Goal: Transaction & Acquisition: Subscribe to service/newsletter

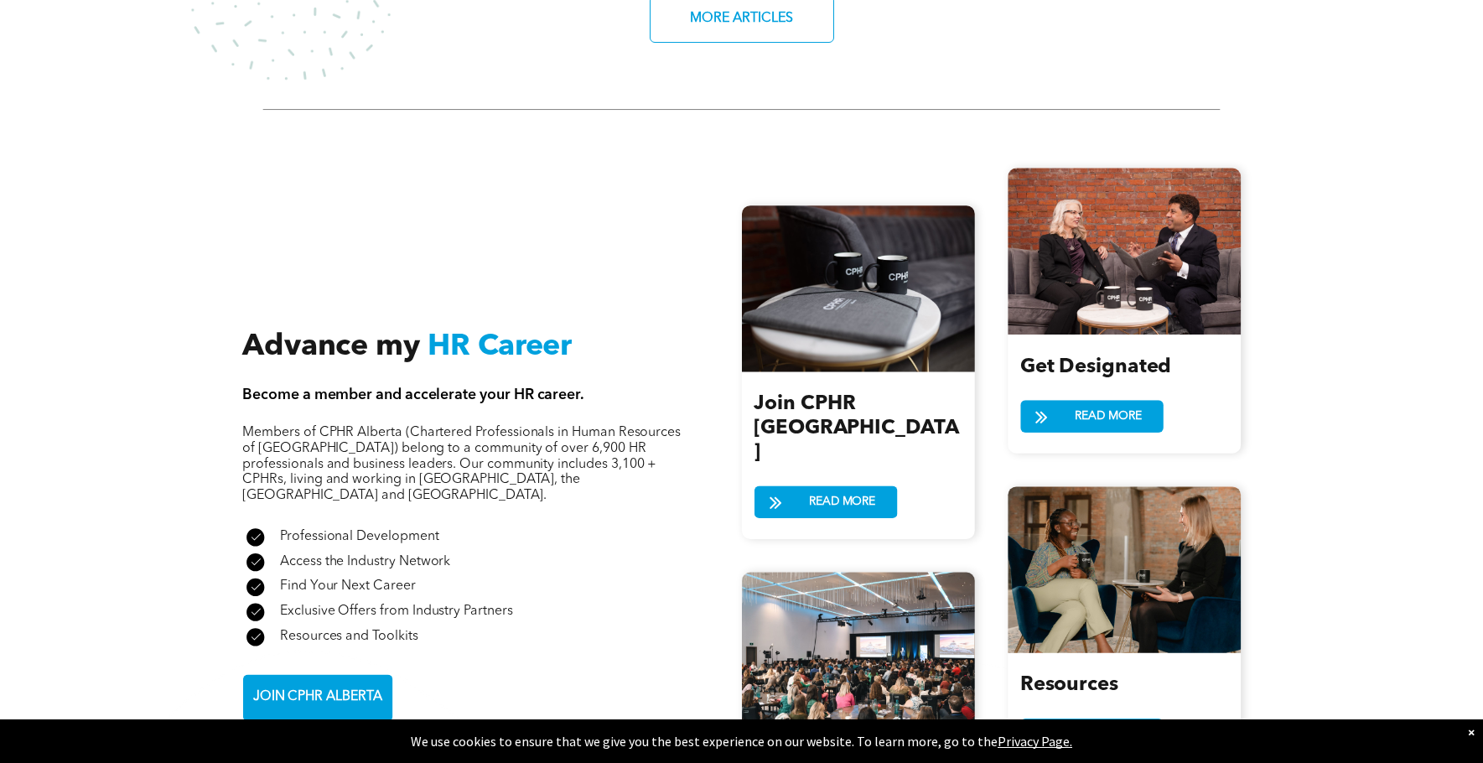
scroll to position [1844, 0]
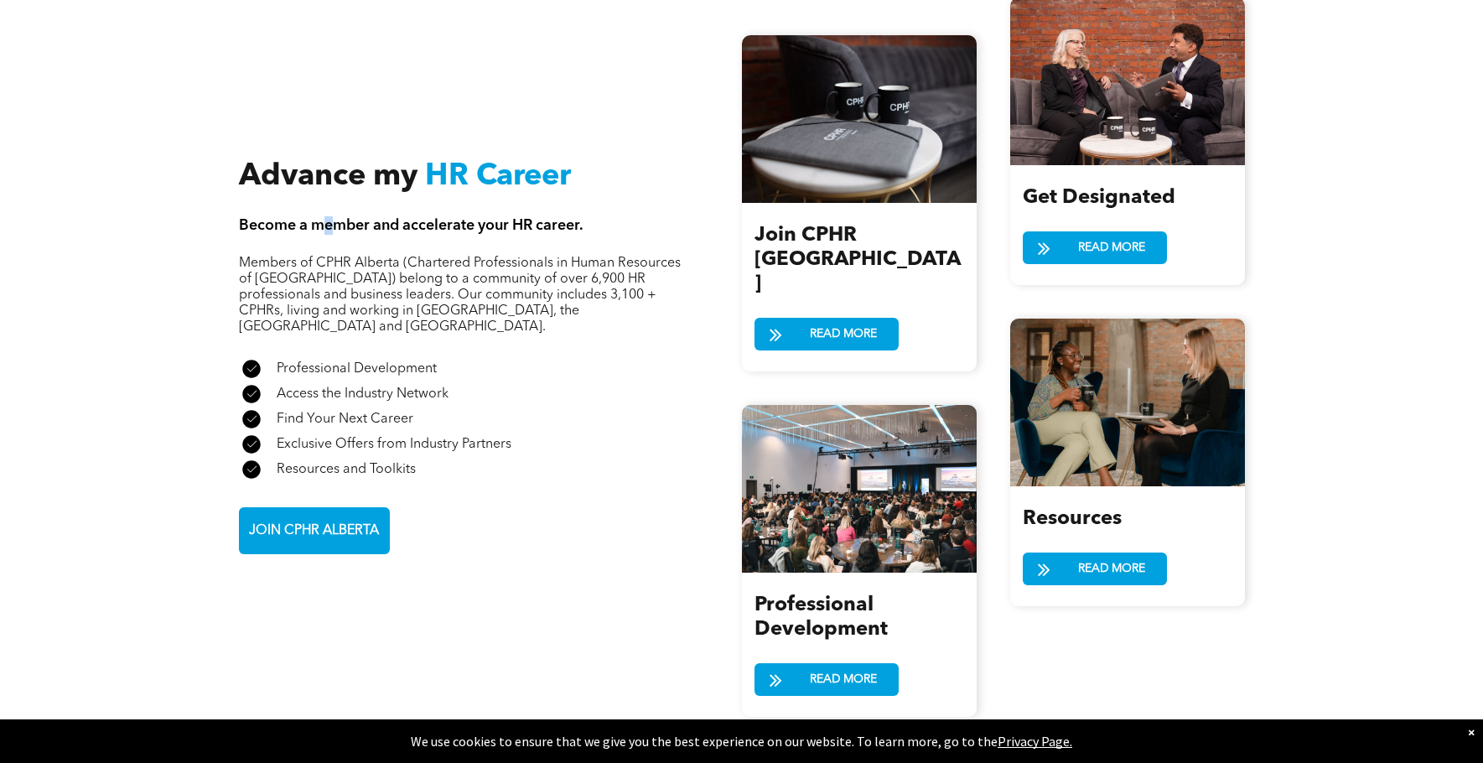
drag, startPoint x: 328, startPoint y: 210, endPoint x: 452, endPoint y: 313, distance: 160.8
click at [348, 222] on div "Advance my HR Career Become a member and accelerate your HR career. Members of …" at bounding box center [490, 356] width 503 height 395
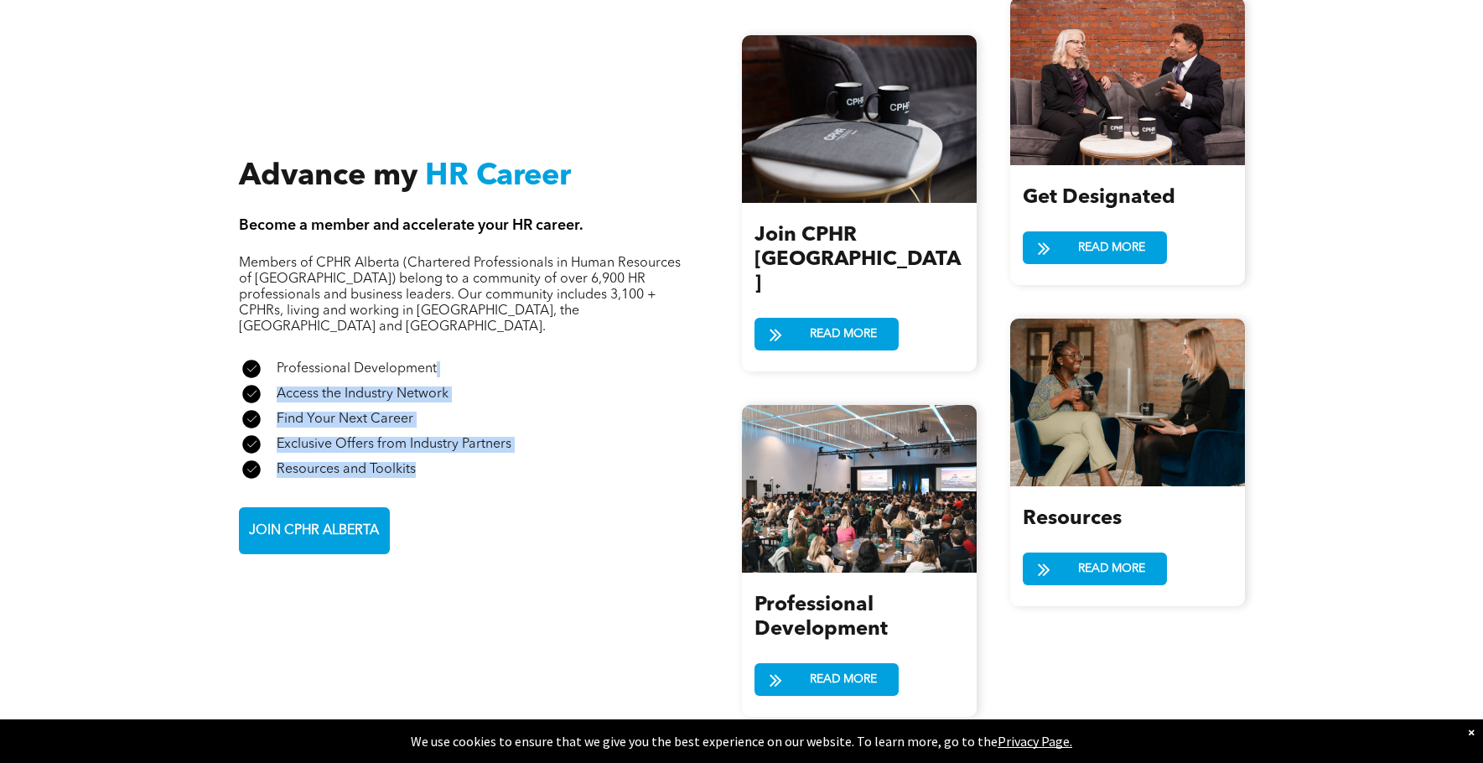
drag, startPoint x: 452, startPoint y: 313, endPoint x: 509, endPoint y: 449, distance: 148.1
click at [509, 449] on div "Advance my HR Career Become a member and accelerate your HR career. Members of …" at bounding box center [490, 356] width 503 height 395
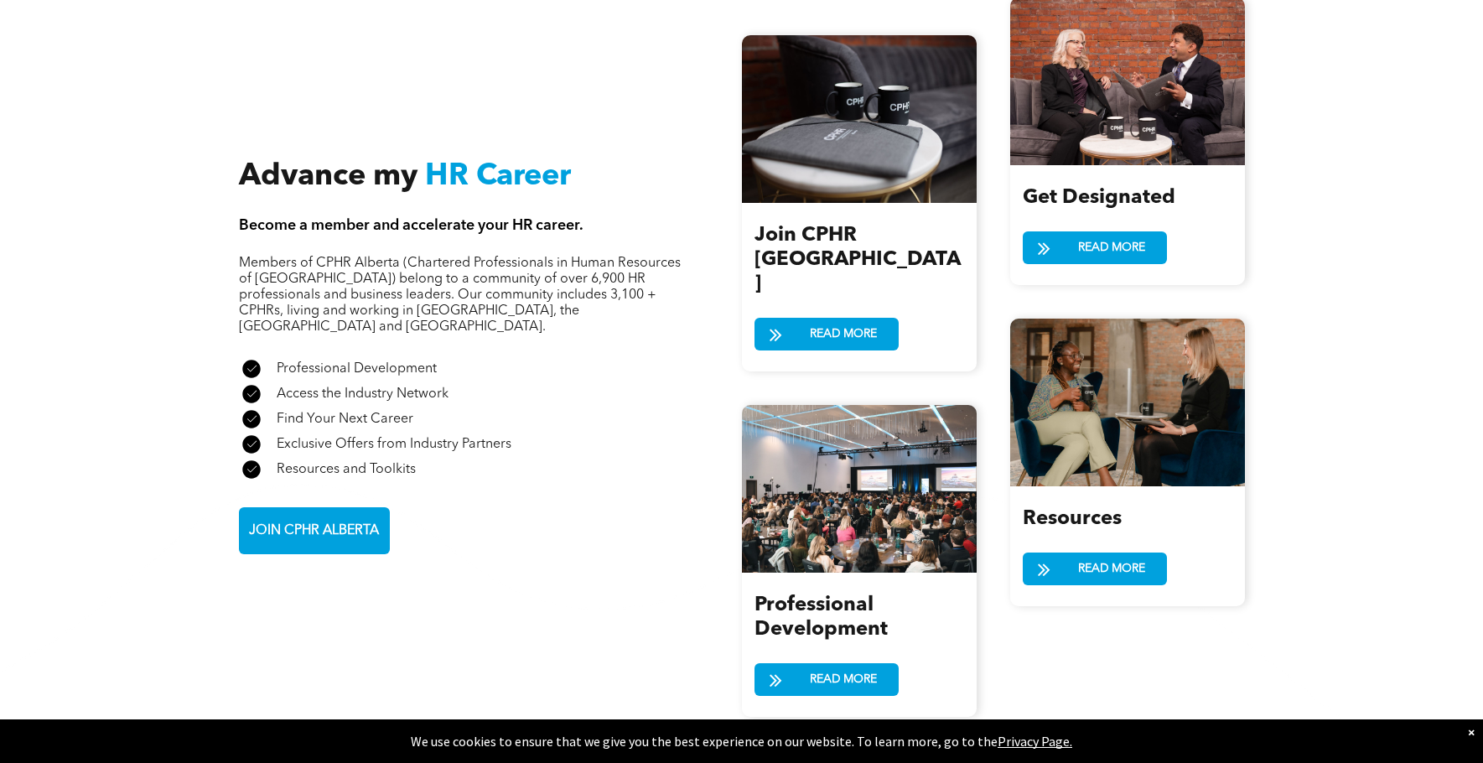
click at [496, 413] on div "Advance my HR Career Become a member and accelerate your HR career. Members of …" at bounding box center [490, 356] width 503 height 395
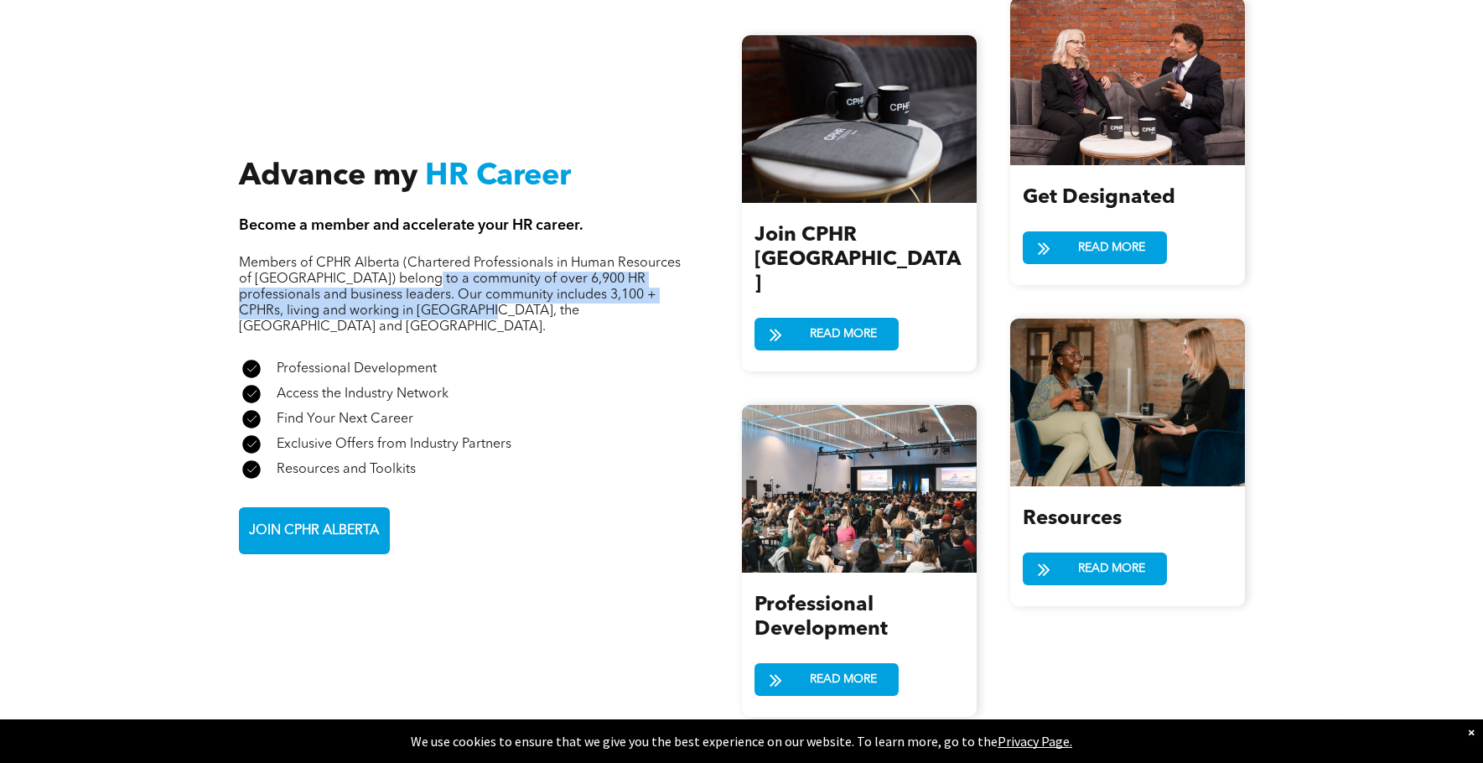
drag, startPoint x: 428, startPoint y: 269, endPoint x: 419, endPoint y: 246, distance: 24.4
click at [419, 257] on span "Members of CPHR Alberta (Chartered Professionals in Human Resources of Alberta)…" at bounding box center [460, 295] width 442 height 77
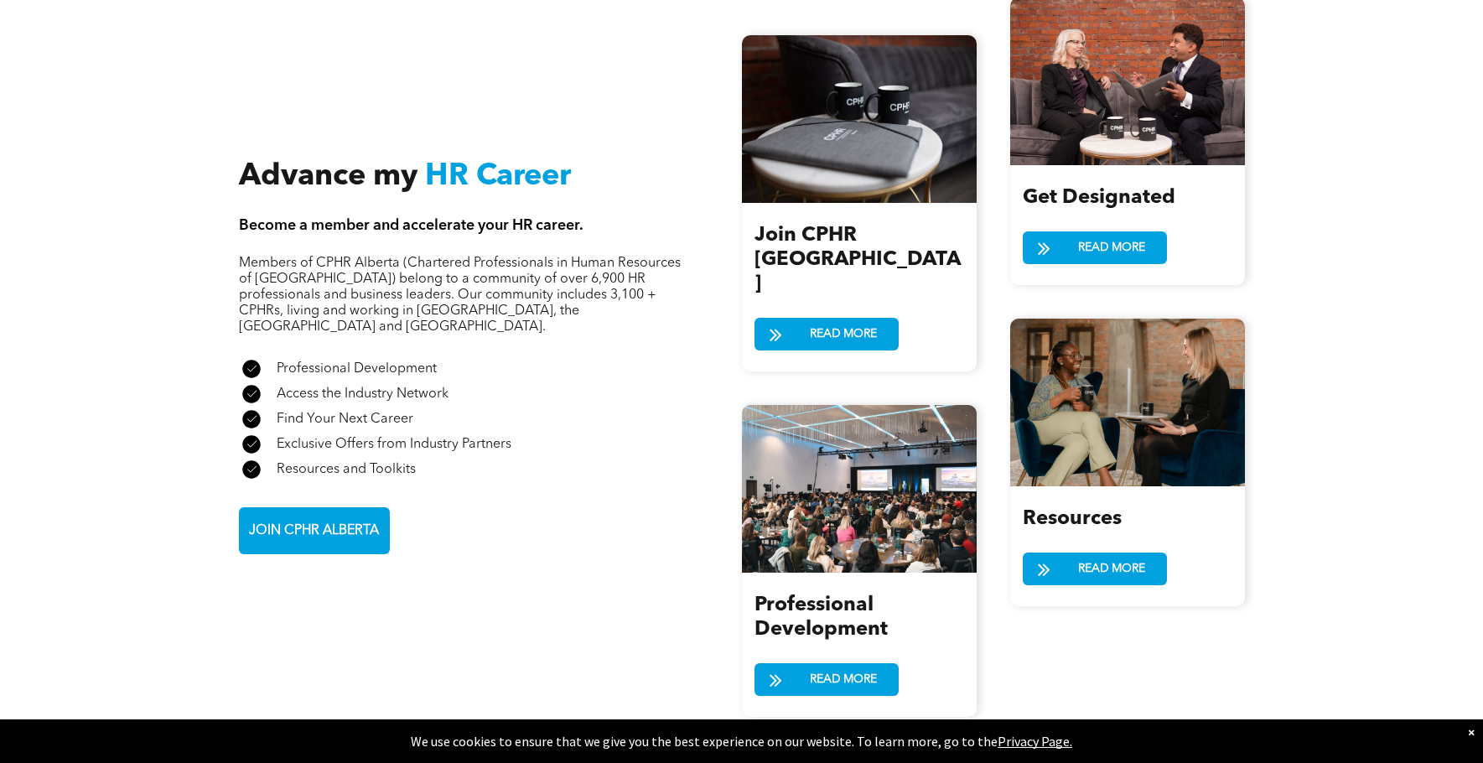
click at [418, 257] on span "Members of CPHR Alberta (Chartered Professionals in Human Resources of Alberta)…" at bounding box center [460, 295] width 442 height 77
drag, startPoint x: 426, startPoint y: 219, endPoint x: 489, endPoint y: 311, distance: 111.6
click at [435, 229] on div "Advance my HR Career Become a member and accelerate your HR career. Members of …" at bounding box center [490, 356] width 503 height 395
click at [535, 404] on div "Advance my HR Career Become a member and accelerate your HR career. Members of …" at bounding box center [490, 356] width 503 height 395
click at [535, 432] on div "A check mark in a black circle on a white background. Exclusive Offers from Ind…" at bounding box center [460, 444] width 443 height 25
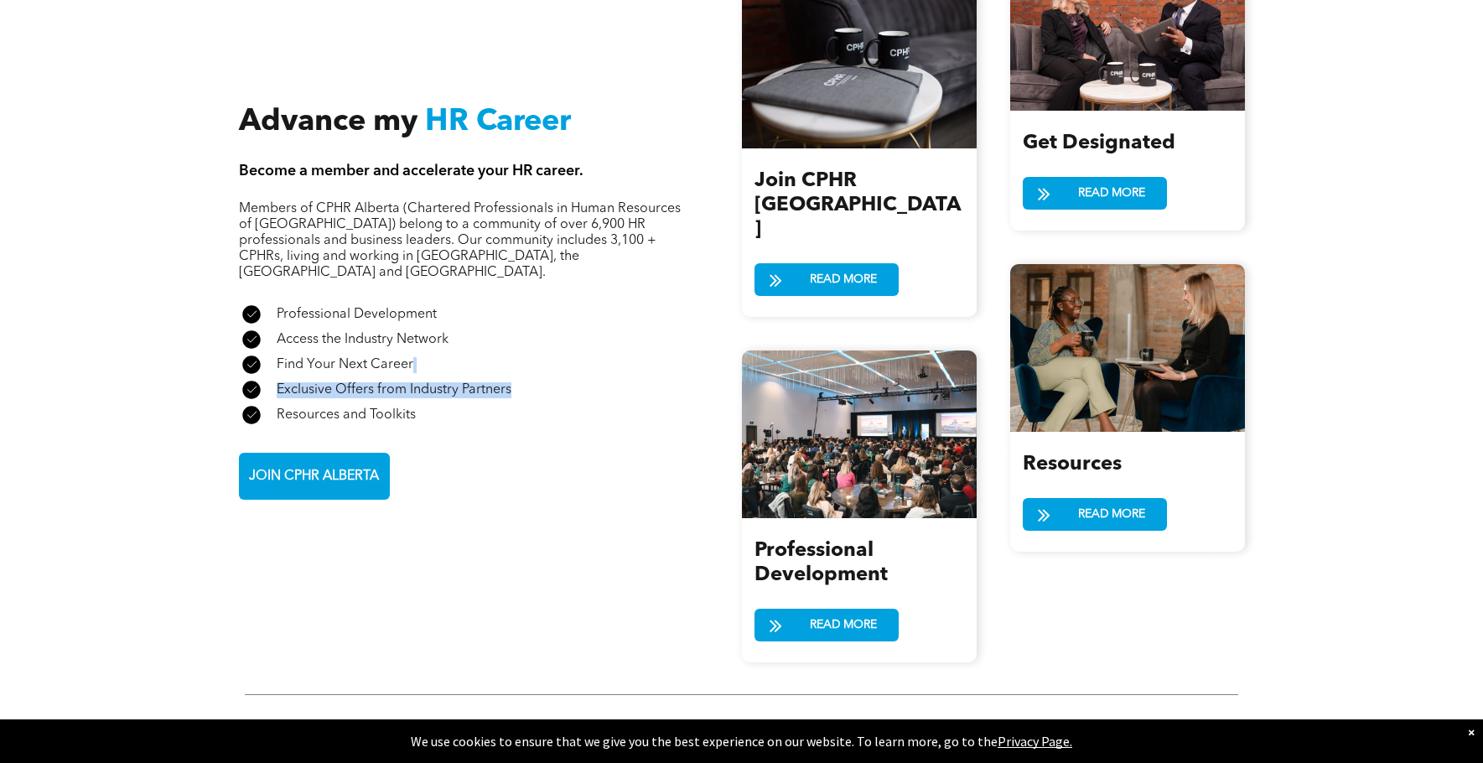
scroll to position [1928, 0]
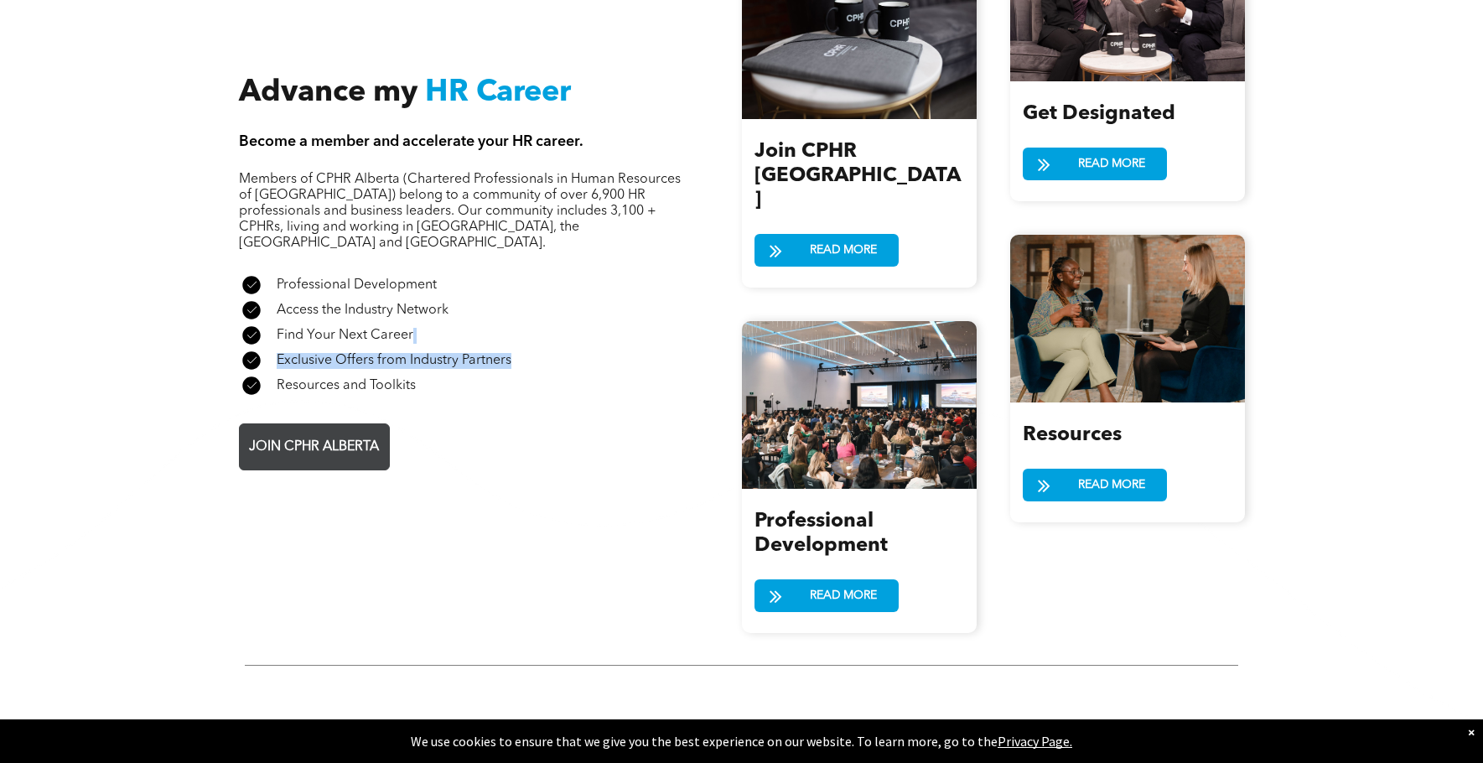
click at [366, 431] on span "JOIN CPHR ALBERTA" at bounding box center [314, 447] width 142 height 33
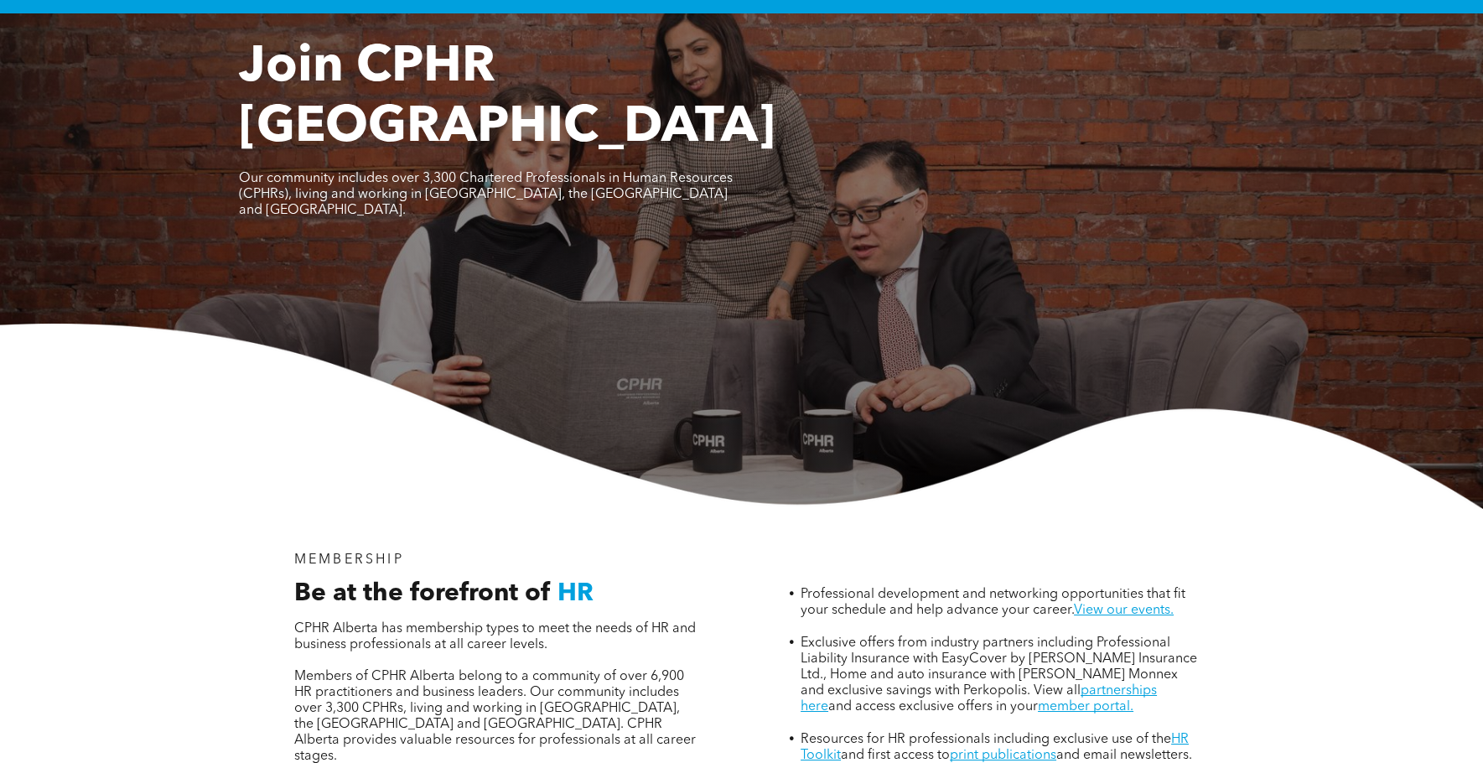
scroll to position [335, 0]
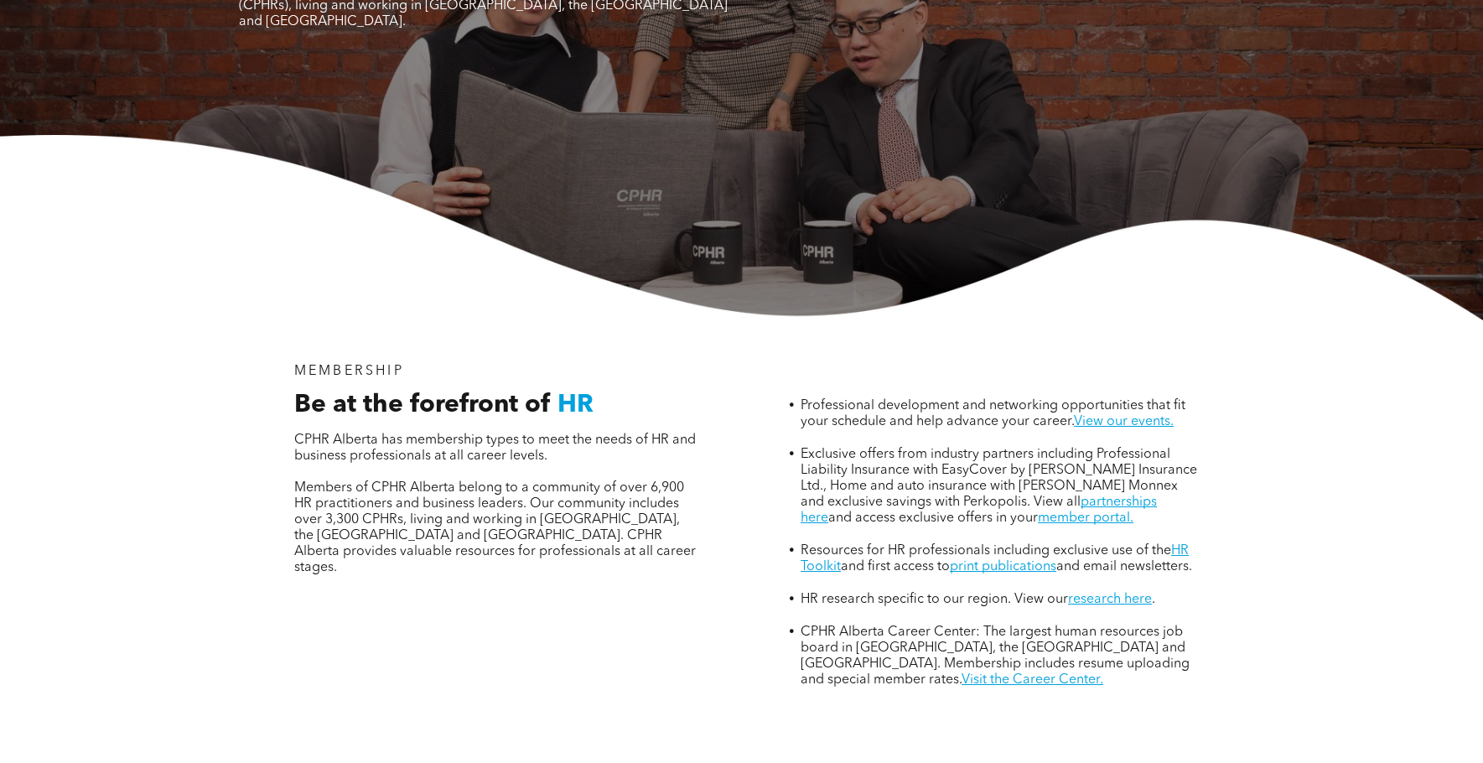
click at [646, 511] on div "Be at the forefront of HR CPHR Alberta has membership types to meet the needs o…" at bounding box center [496, 497] width 428 height 215
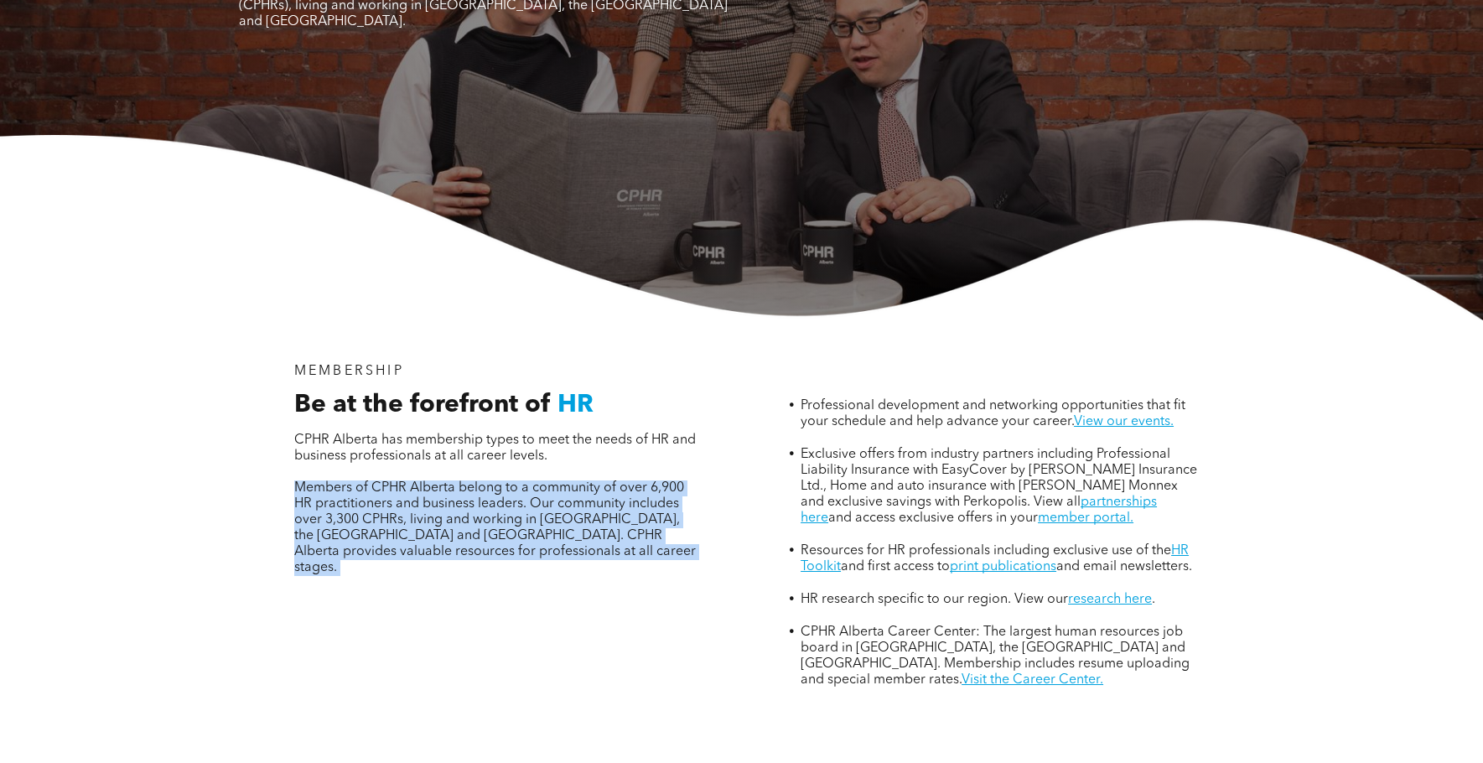
click at [646, 511] on div "Be at the forefront of HR CPHR Alberta has membership types to meet the needs o…" at bounding box center [496, 497] width 428 height 215
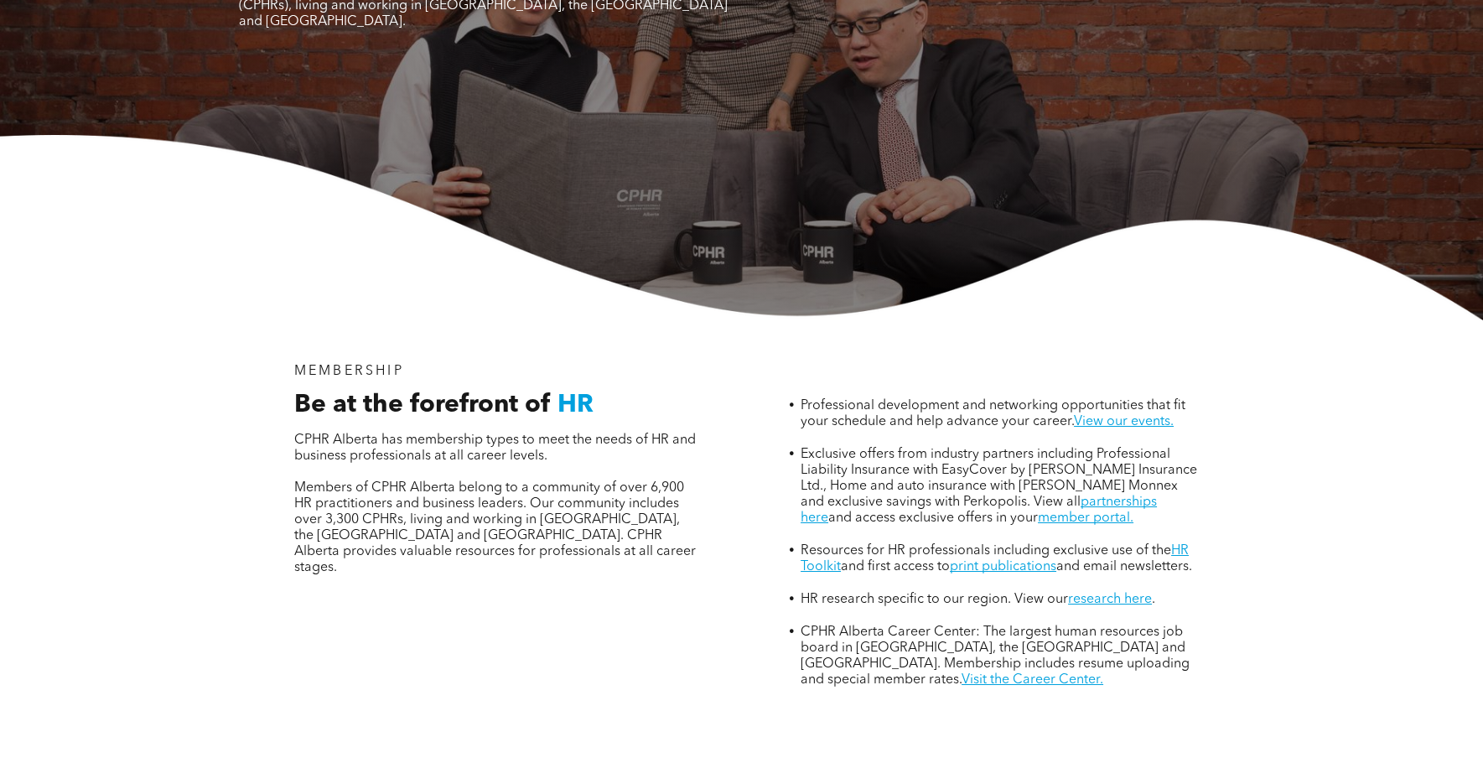
click at [495, 433] on span "CPHR Alberta has membership types to meet the needs of HR and business professi…" at bounding box center [495, 447] width 402 height 29
click at [494, 433] on span "CPHR Alberta has membership types to meet the needs of HR and business professi…" at bounding box center [495, 447] width 402 height 29
click at [573, 501] on div "Be at the forefront of HR CPHR Alberta has membership types to meet the needs o…" at bounding box center [496, 497] width 428 height 215
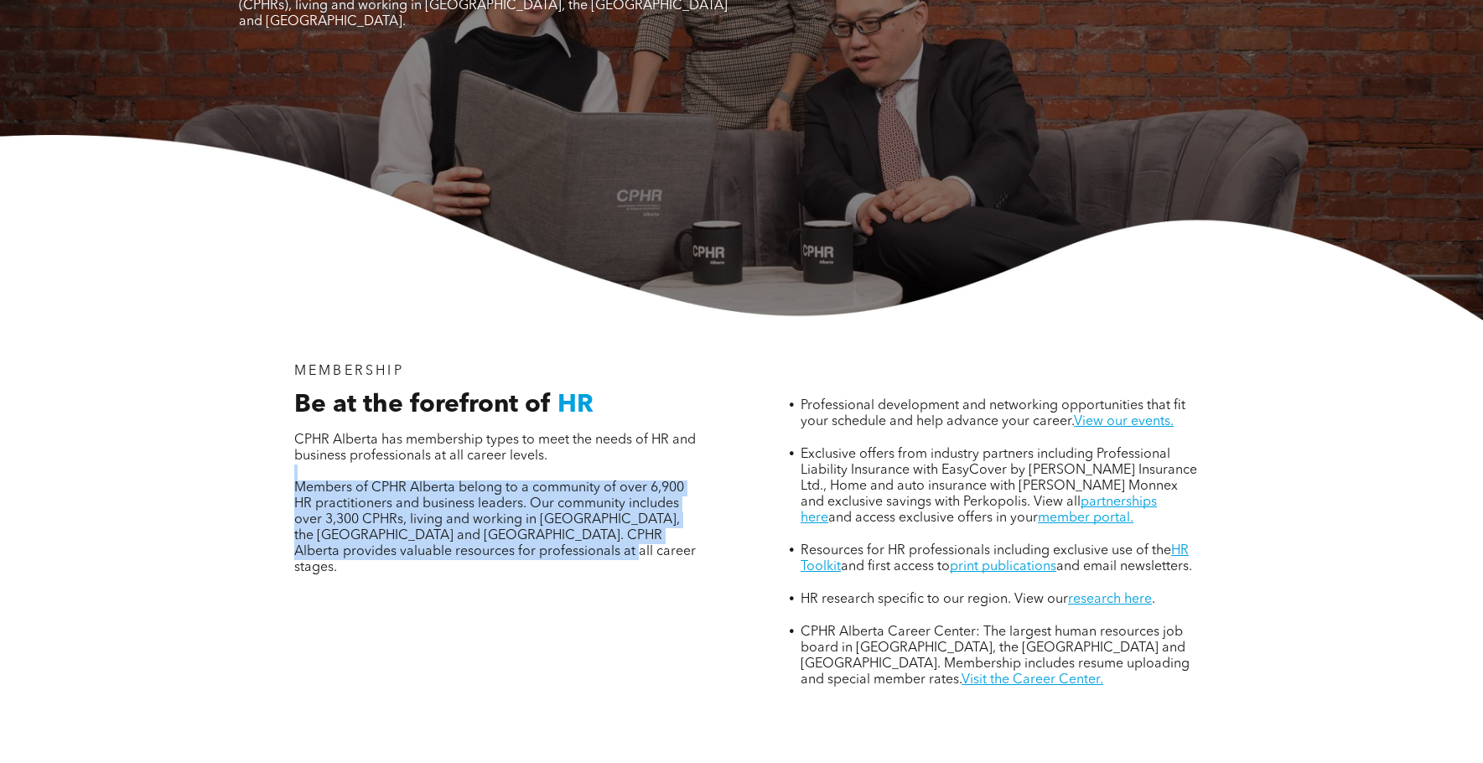
drag, startPoint x: 571, startPoint y: 485, endPoint x: 558, endPoint y: 384, distance: 101.4
click at [558, 390] on div "Be at the forefront of HR CPHR Alberta has membership types to meet the needs o…" at bounding box center [496, 497] width 428 height 215
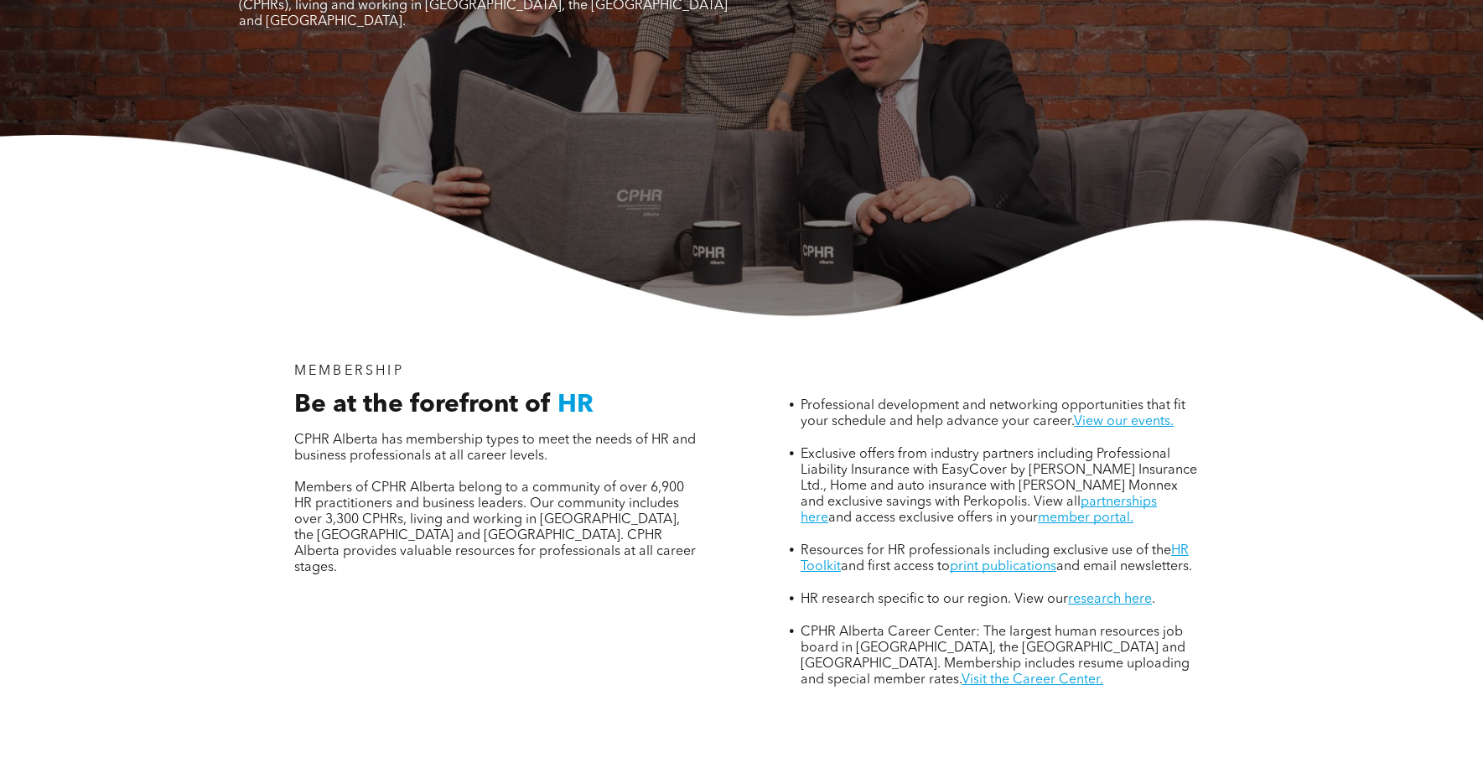
click at [558, 433] on span "CPHR Alberta has membership types to meet the needs of HR and business professi…" at bounding box center [495, 447] width 402 height 29
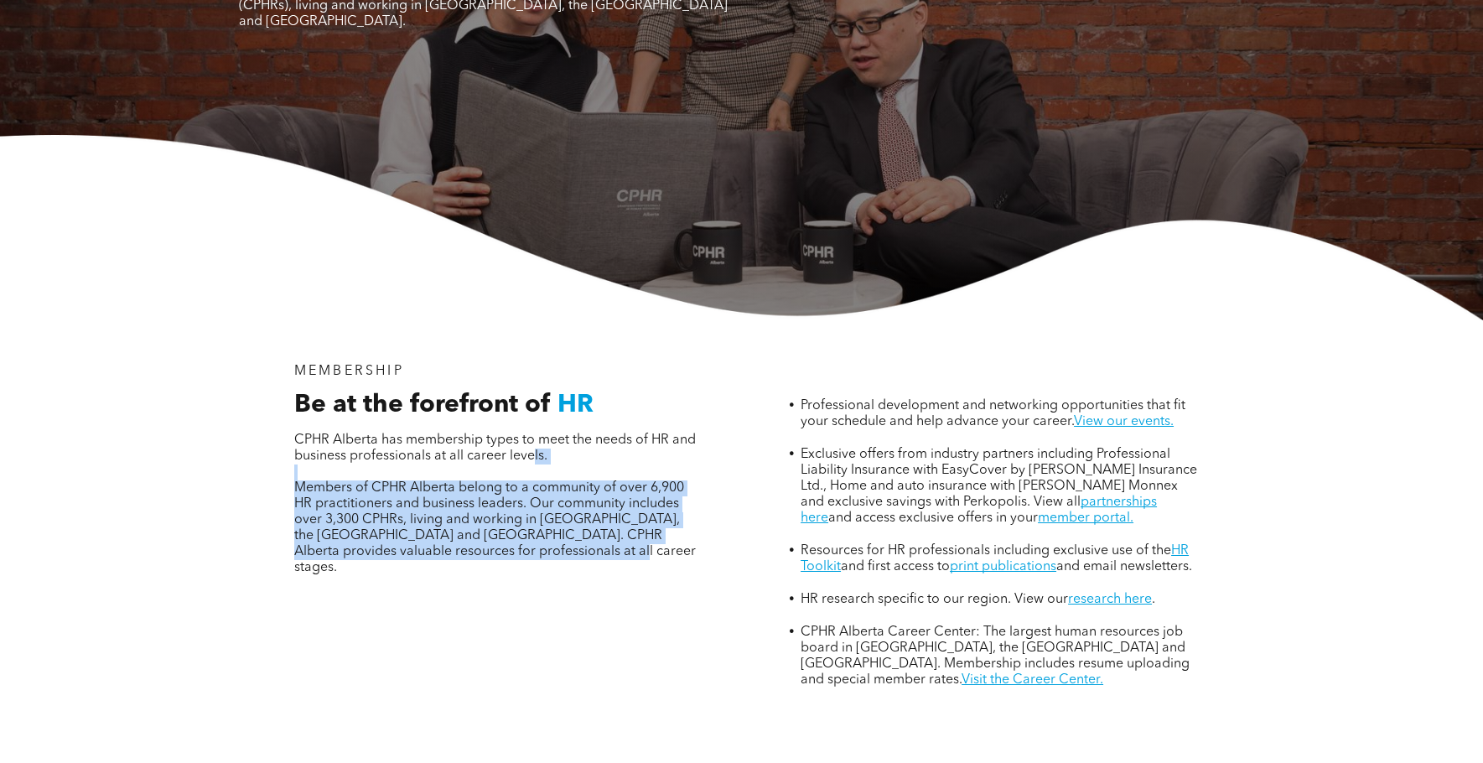
drag, startPoint x: 562, startPoint y: 386, endPoint x: 607, endPoint y: 494, distance: 117.2
click at [607, 494] on div "Be at the forefront of HR CPHR Alberta has membership types to meet the needs o…" at bounding box center [496, 497] width 428 height 215
drag, startPoint x: 621, startPoint y: 488, endPoint x: 622, endPoint y: 389, distance: 98.9
click at [622, 390] on div "Be at the forefront of HR CPHR Alberta has membership types to meet the needs o…" at bounding box center [496, 497] width 428 height 215
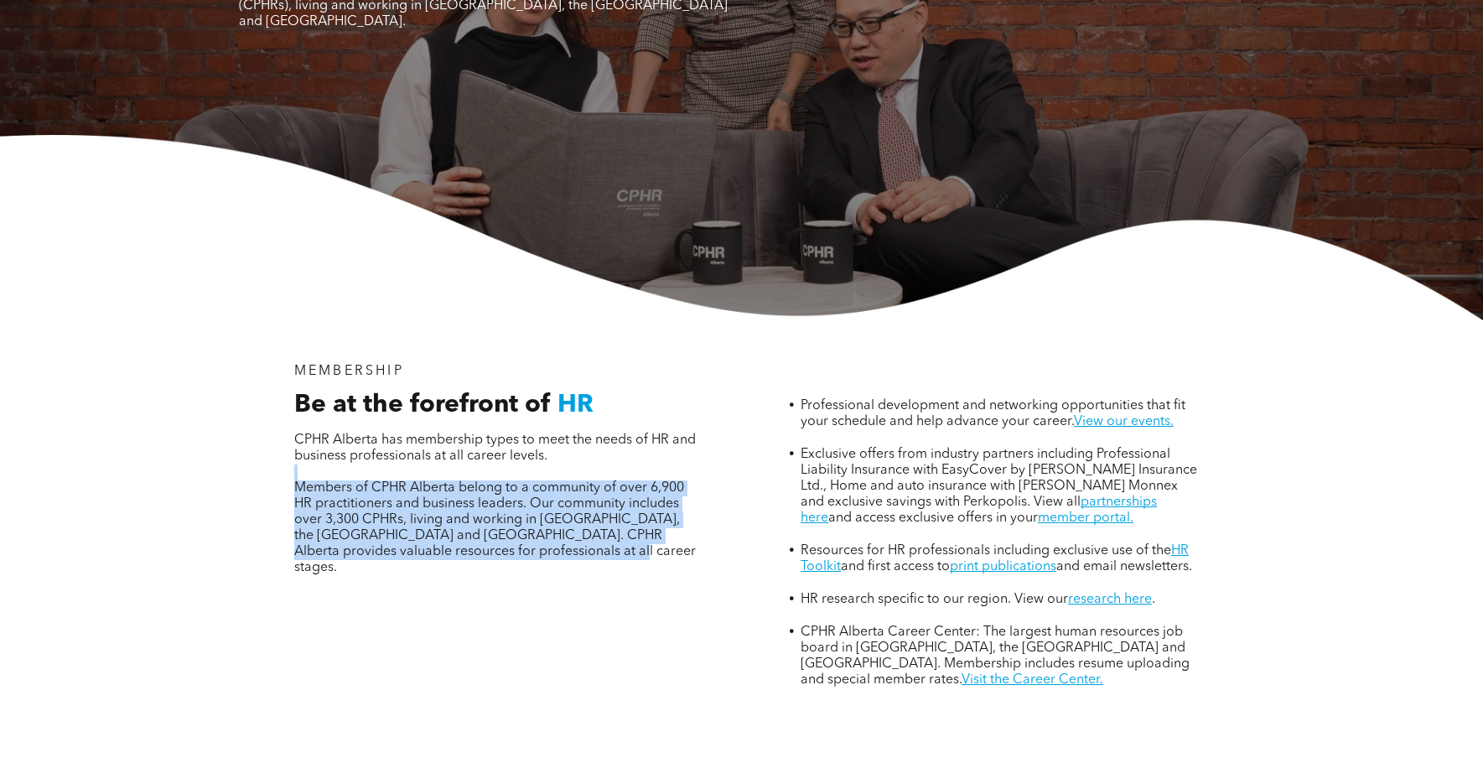
click at [622, 464] on p at bounding box center [495, 472] width 402 height 16
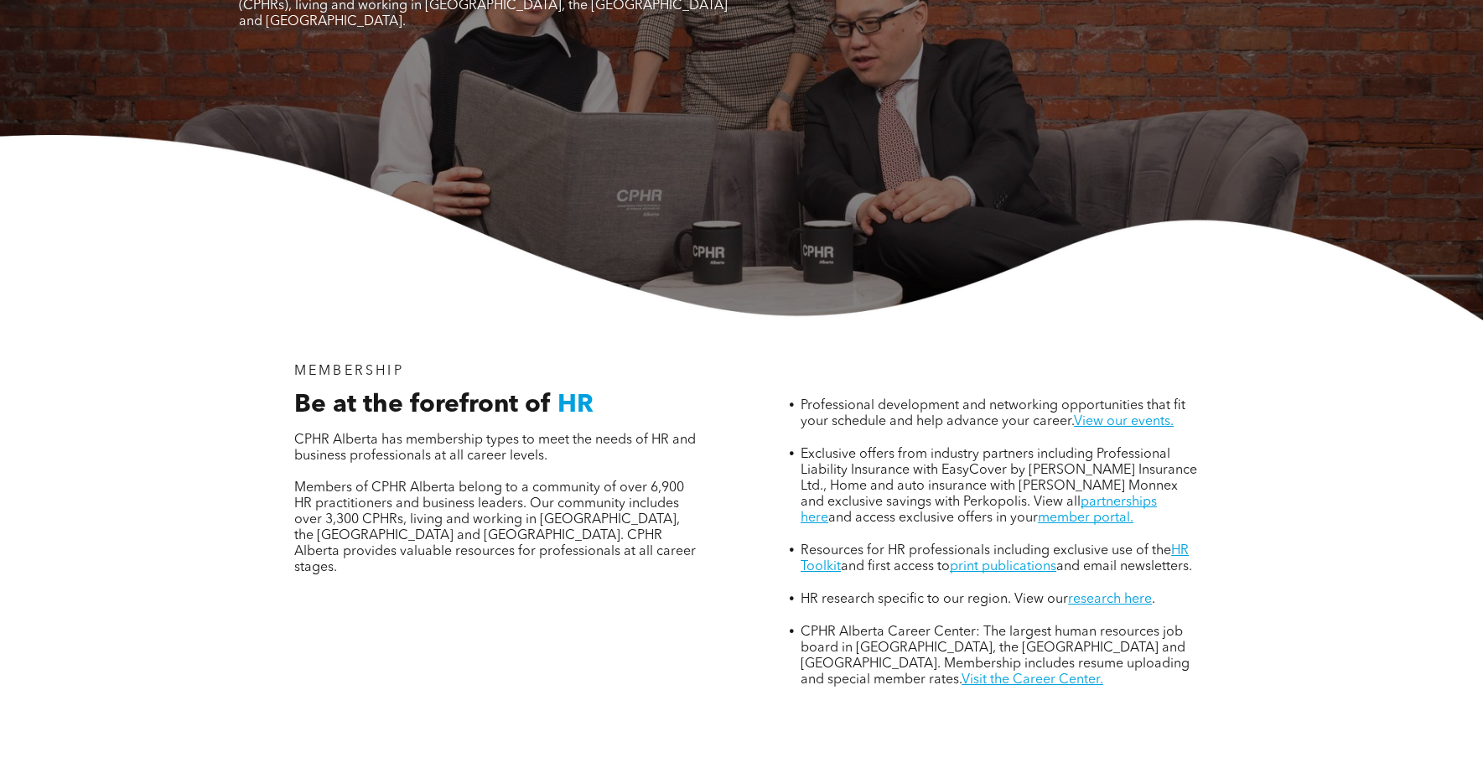
click at [968, 399] on span "Professional development and networking opportunities that fit your schedule an…" at bounding box center [993, 413] width 385 height 29
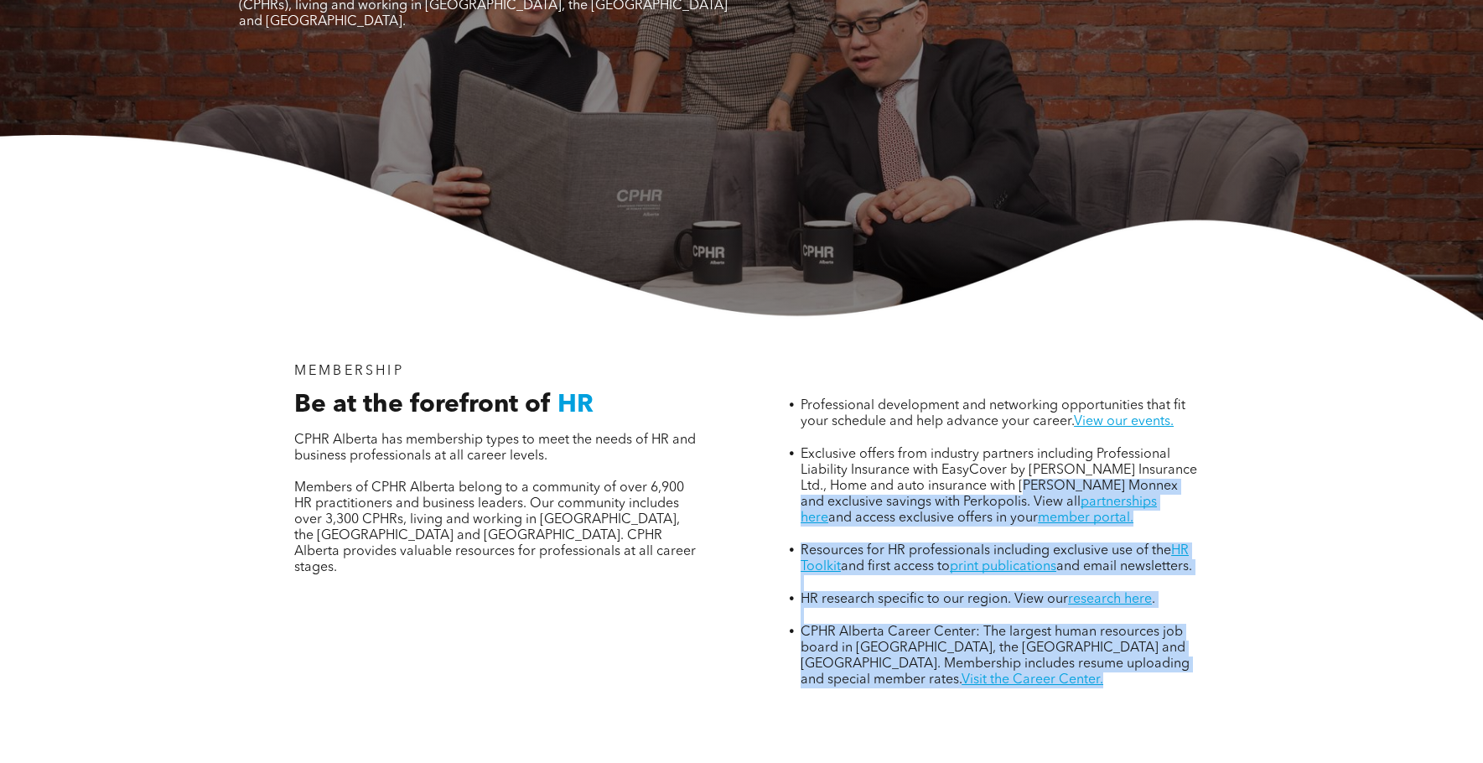
drag, startPoint x: 1127, startPoint y: 475, endPoint x: 1301, endPoint y: 649, distance: 246.0
click at [1301, 649] on div "MEMBERSHIP Be at the forefront of HR CPHR Alberta has membership types to meet …" at bounding box center [741, 570] width 1483 height 500
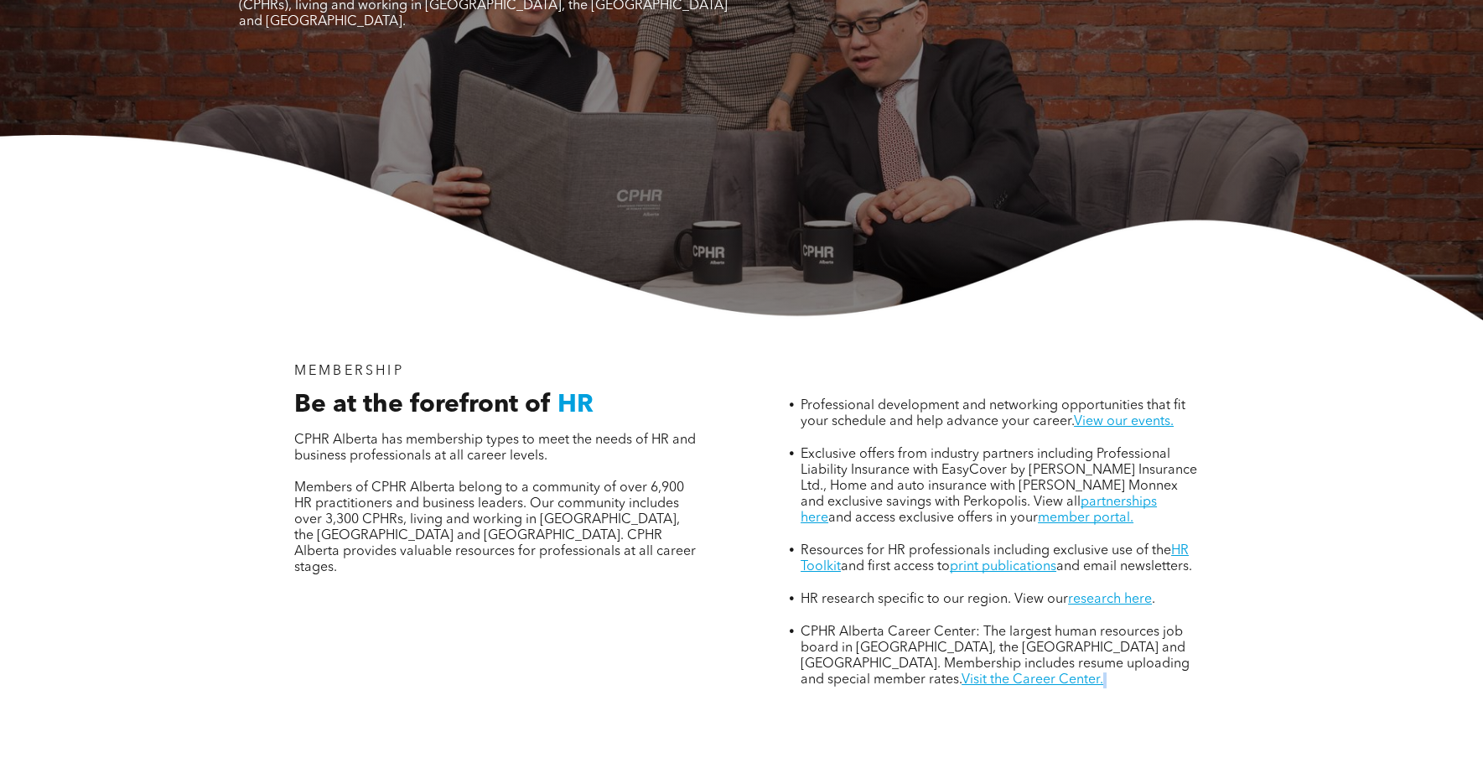
drag, startPoint x: 1301, startPoint y: 649, endPoint x: 1263, endPoint y: 652, distance: 38.7
click at [1299, 649] on div "MEMBERSHIP Be at the forefront of HR CPHR Alberta has membership types to meet …" at bounding box center [741, 570] width 1483 height 500
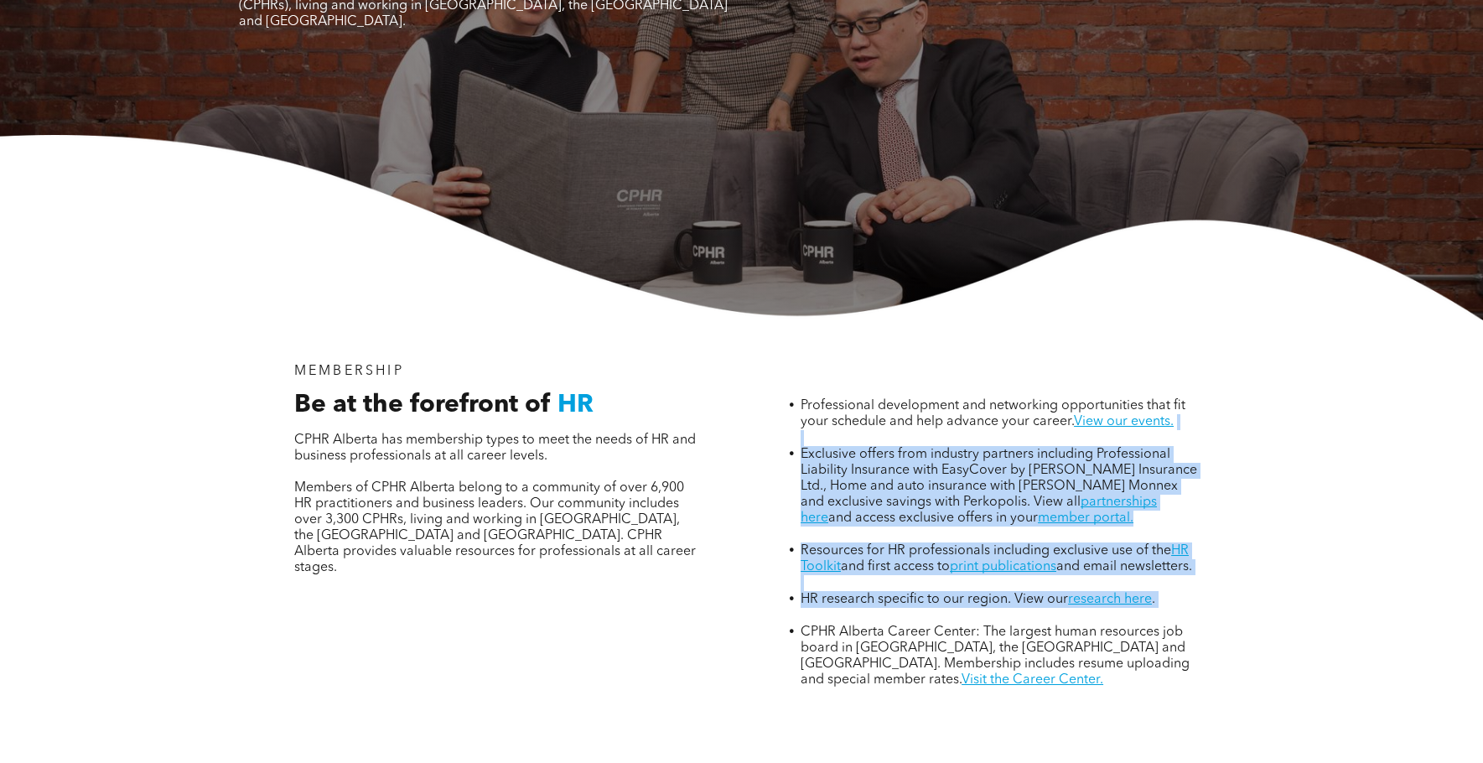
drag, startPoint x: 1123, startPoint y: 552, endPoint x: 967, endPoint y: 340, distance: 263.3
click at [978, 397] on ul "Professional development and networking opportunities that fit your schedule an…" at bounding box center [988, 542] width 428 height 291
drag, startPoint x: 967, startPoint y: 340, endPoint x: 955, endPoint y: 322, distance: 21.2
click at [957, 399] on span "Professional development and networking opportunities that fit your schedule an…" at bounding box center [993, 413] width 385 height 29
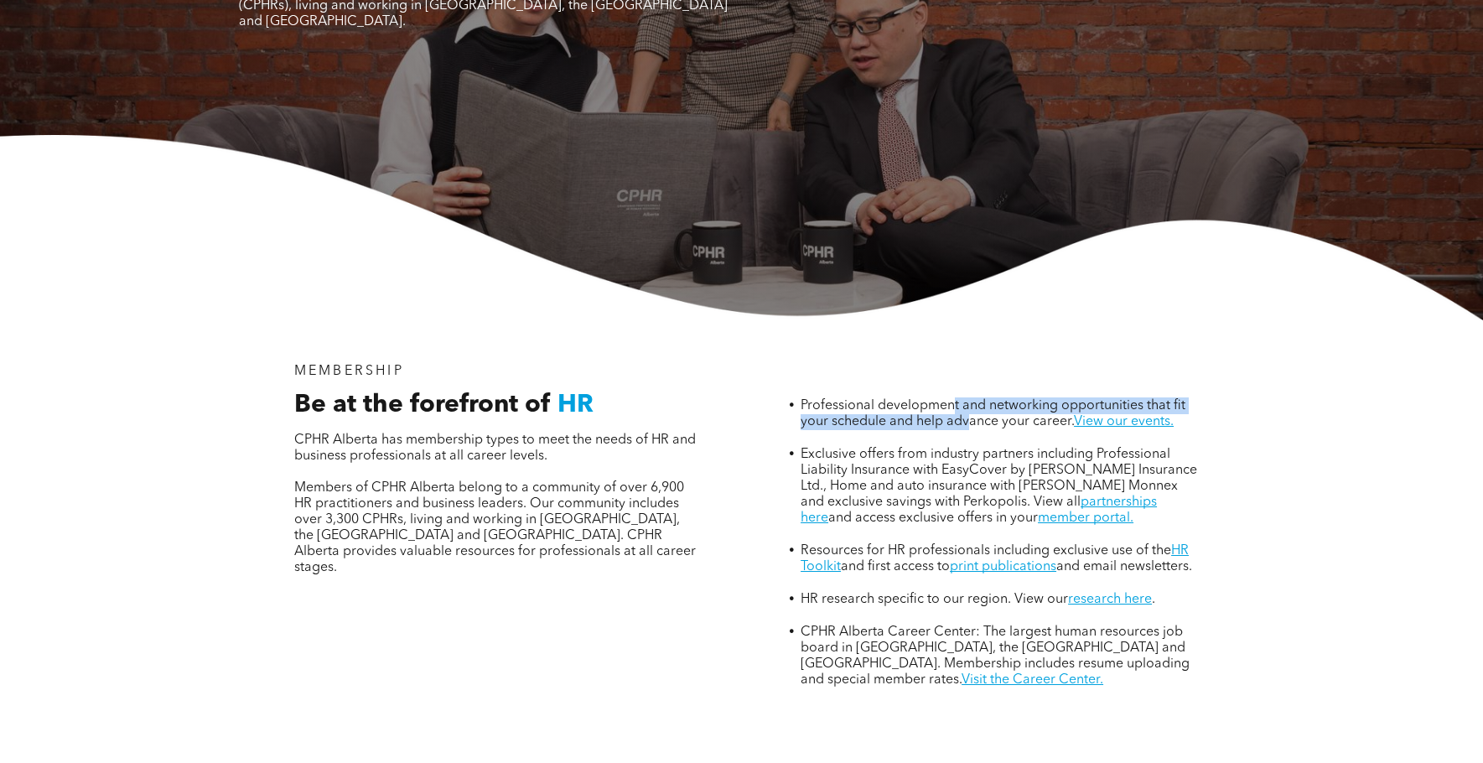
click at [953, 350] on div "Professional development and networking opportunities that fit your schedule an…" at bounding box center [987, 525] width 454 height 351
drag, startPoint x: 955, startPoint y: 309, endPoint x: 987, endPoint y: 480, distance: 174.0
click at [968, 361] on div "Professional development and networking opportunities that fit your schedule an…" at bounding box center [987, 525] width 454 height 351
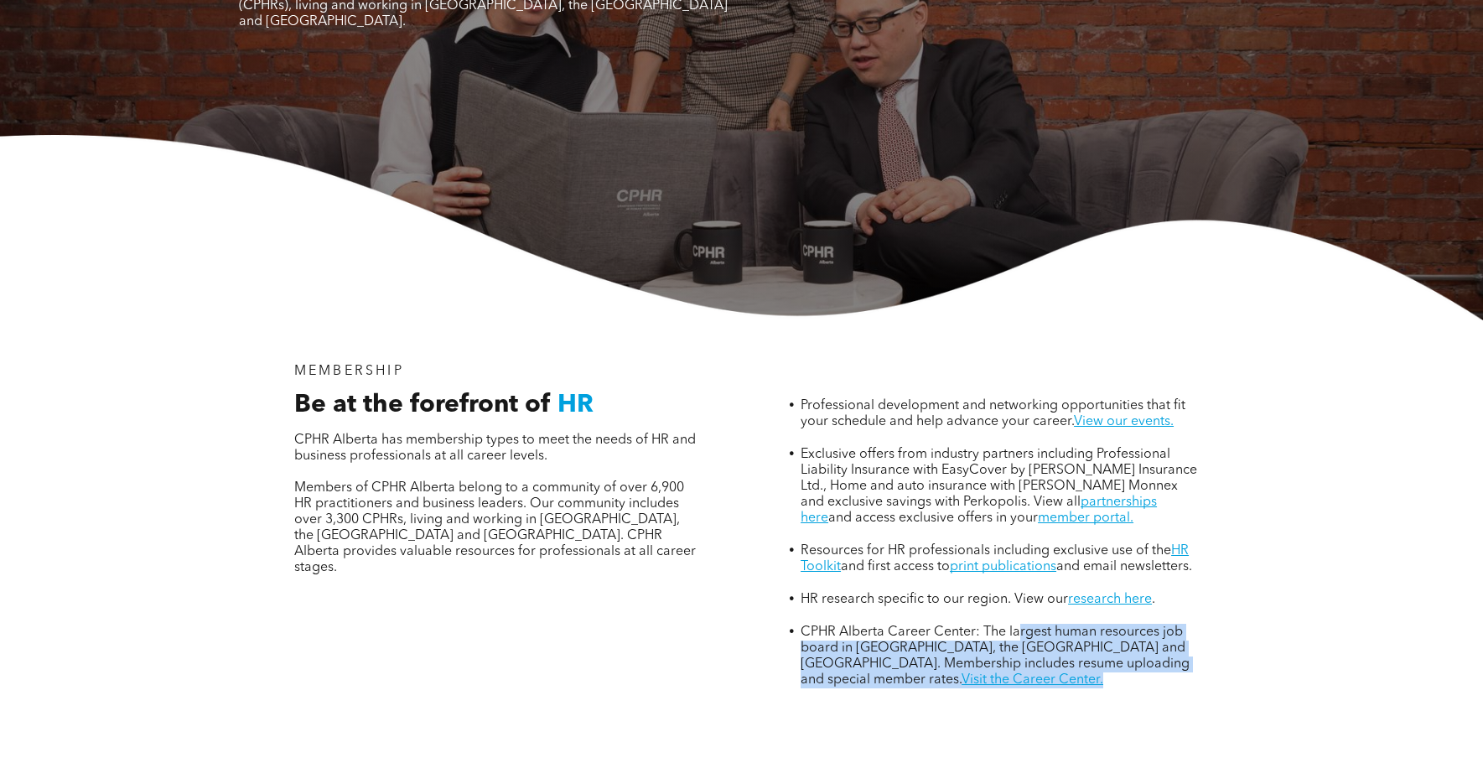
drag, startPoint x: 1016, startPoint y: 562, endPoint x: 1056, endPoint y: 676, distance: 120.9
click at [1056, 674] on div "MEMBERSHIP Be at the forefront of HR CPHR Alberta has membership types to meet …" at bounding box center [742, 570] width 1006 height 500
click at [1056, 676] on div "MEMBERSHIP Be at the forefront of HR CPHR Alberta has membership types to meet …" at bounding box center [742, 570] width 1006 height 500
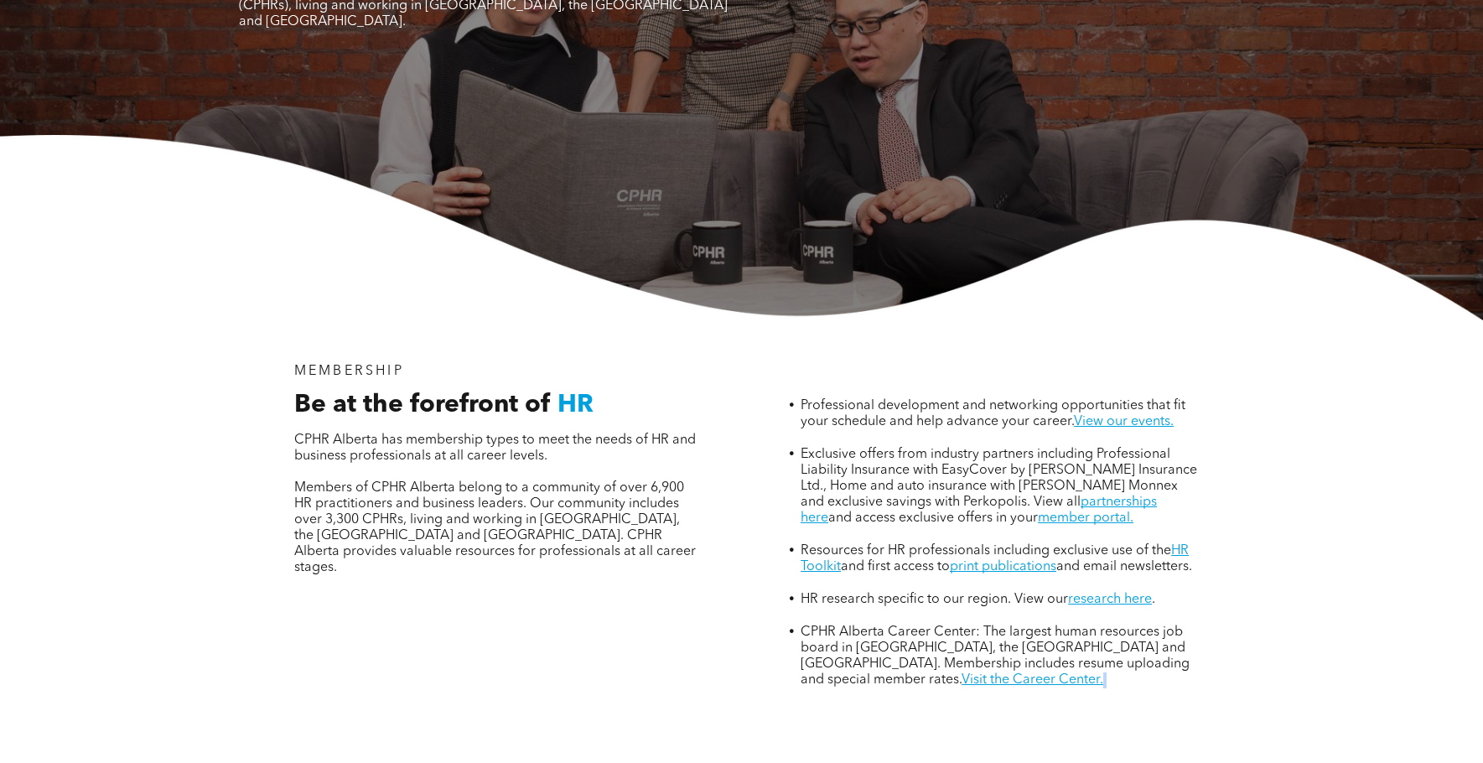
click at [1056, 676] on div "MEMBERSHIP Be at the forefront of HR CPHR Alberta has membership types to meet …" at bounding box center [742, 570] width 1006 height 500
click at [1082, 662] on div "MEMBERSHIP Be at the forefront of HR CPHR Alberta has membership types to meet …" at bounding box center [742, 570] width 1006 height 500
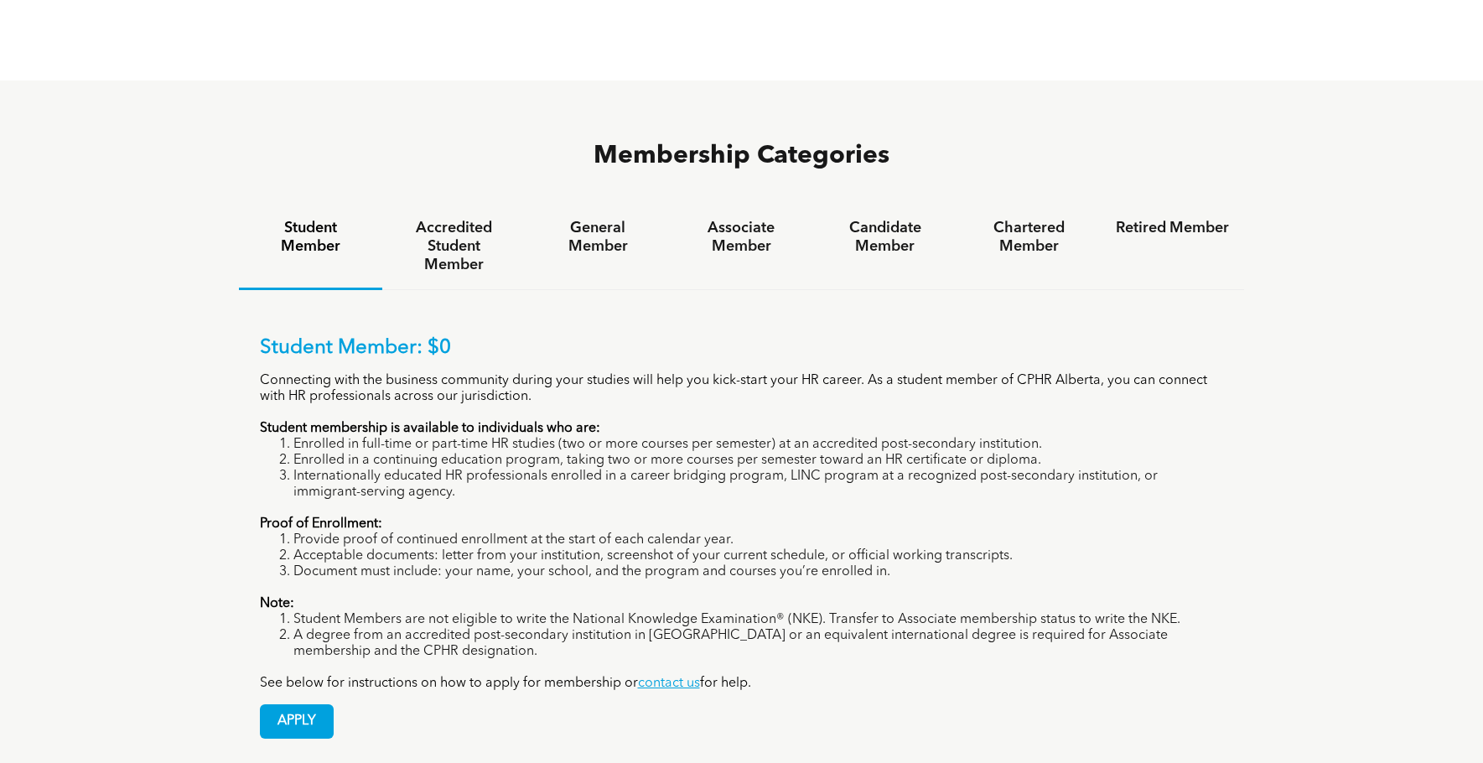
scroll to position [1090, 0]
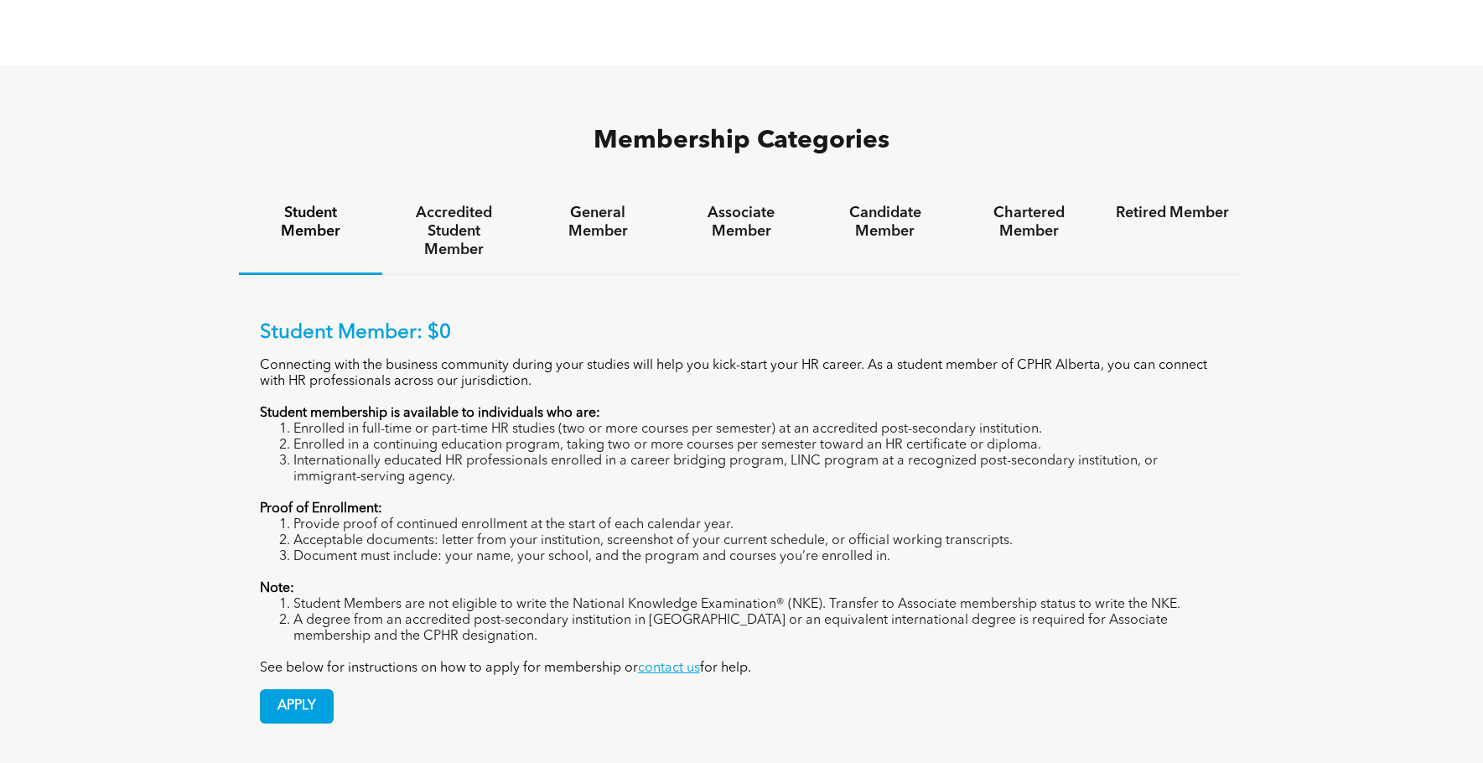
drag, startPoint x: 172, startPoint y: 249, endPoint x: 812, endPoint y: 526, distance: 697.7
click at [802, 514] on div "Membership Categories Student Member Accredited Student Member General Member A…" at bounding box center [741, 434] width 1483 height 738
click at [820, 597] on li "Student Members are not eligible to write the National Knowledge Examination® (…" at bounding box center [758, 605] width 931 height 16
click at [629, 204] on h4 "General Member" at bounding box center [597, 222] width 113 height 37
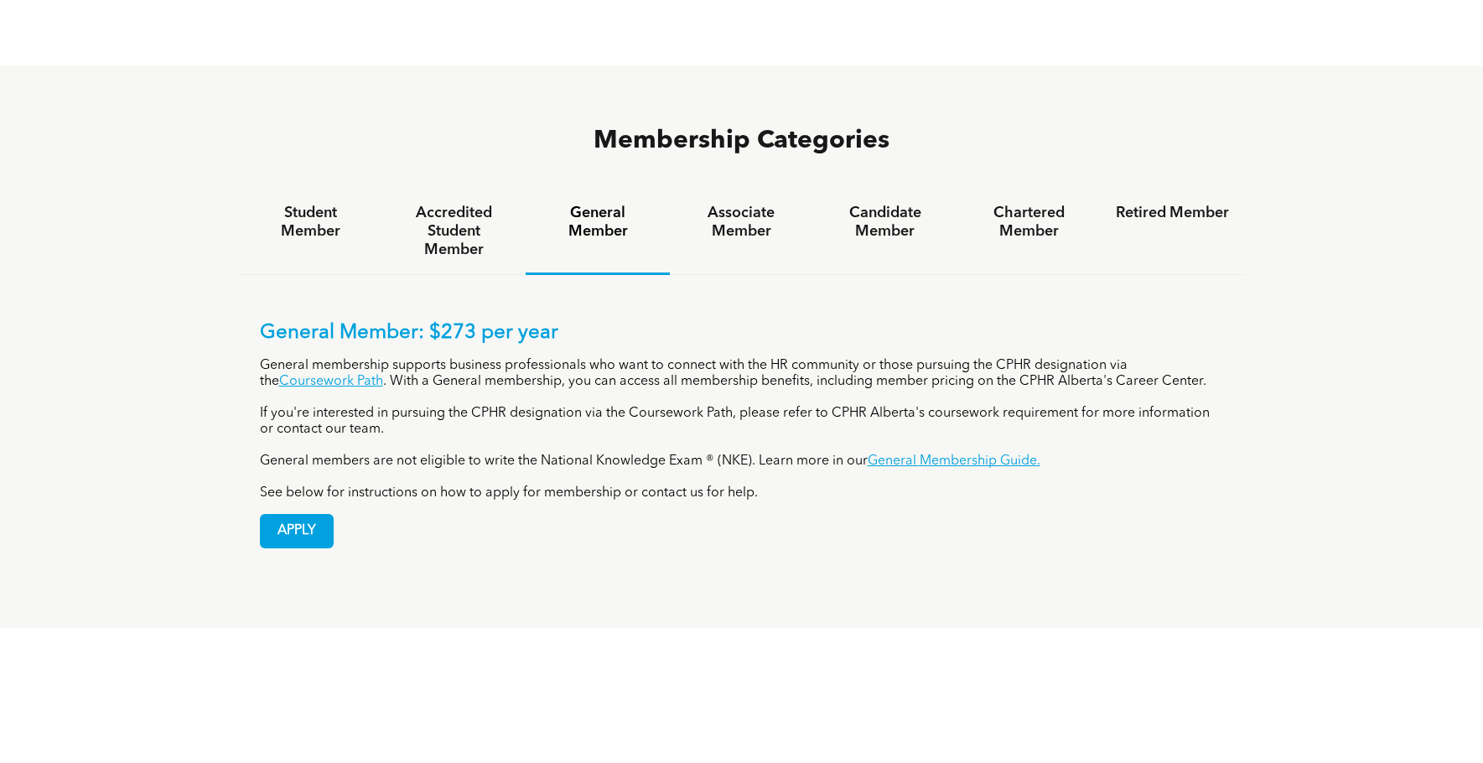
click at [629, 204] on h4 "General Member" at bounding box center [597, 222] width 113 height 37
drag, startPoint x: 488, startPoint y: 294, endPoint x: 553, endPoint y: 305, distance: 66.3
click at [488, 358] on p "General membership supports business professionals who want to connect with the…" at bounding box center [742, 374] width 964 height 32
drag, startPoint x: 553, startPoint y: 305, endPoint x: 1173, endPoint y: 326, distance: 619.9
click at [1173, 326] on div "General Member: $273 per year General membership supports business professional…" at bounding box center [742, 411] width 964 height 180
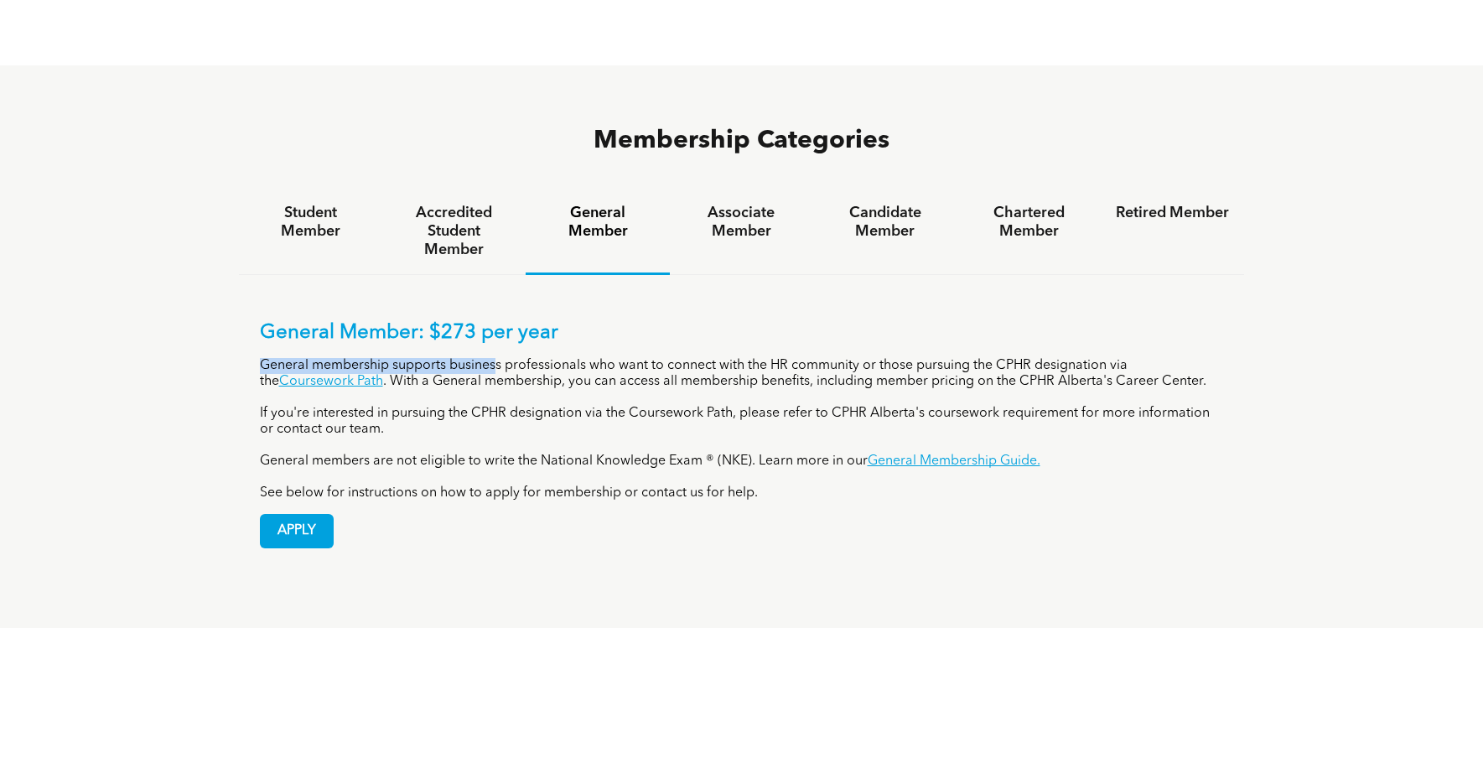
click at [1176, 358] on p "General membership supports business professionals who want to connect with the…" at bounding box center [742, 374] width 964 height 32
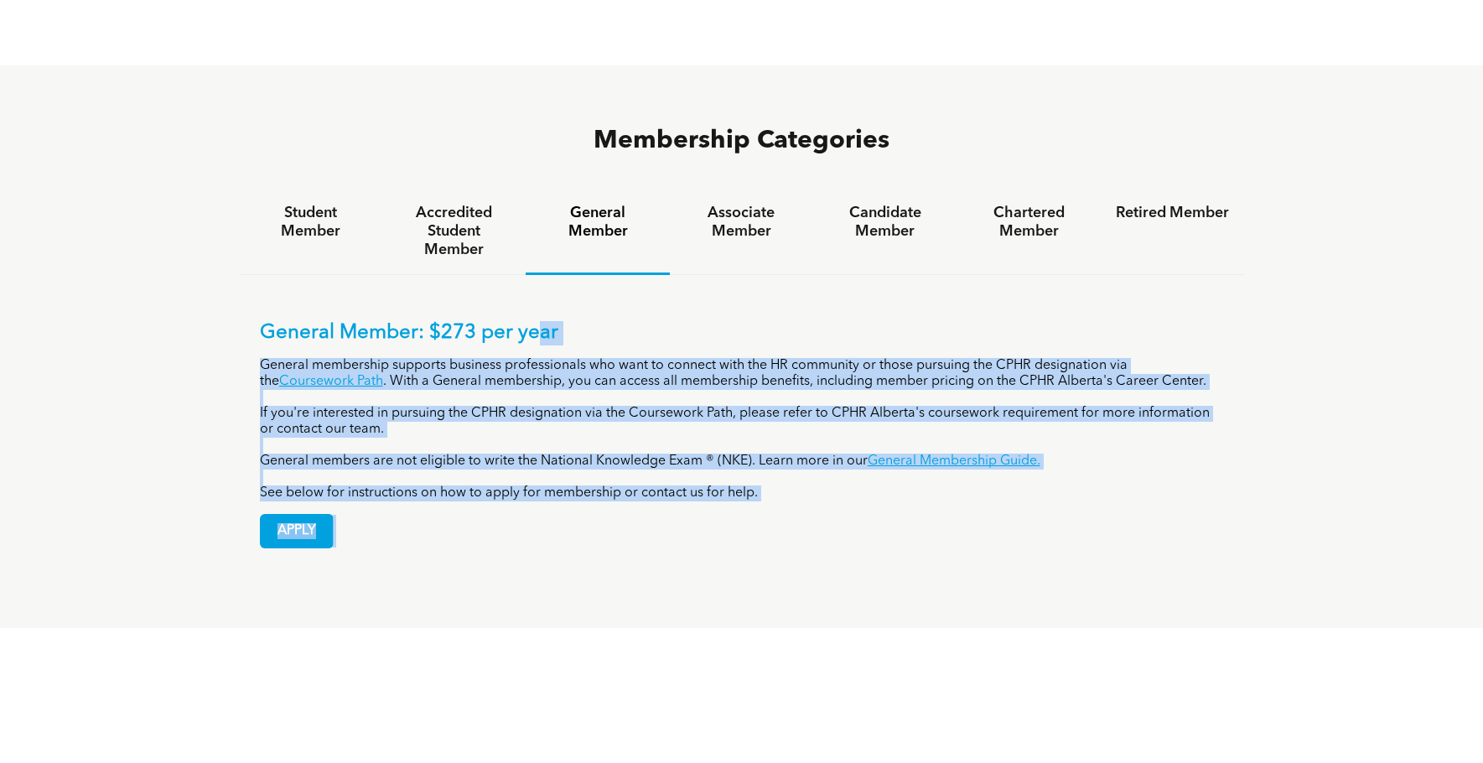
drag, startPoint x: 547, startPoint y: 273, endPoint x: 810, endPoint y: 519, distance: 359.4
click at [810, 518] on div "Membership Categories Student Member Accredited Student Member General Member A…" at bounding box center [741, 346] width 1483 height 563
click at [810, 519] on div "Membership Categories Student Member Accredited Student Member General Member A…" at bounding box center [741, 346] width 1483 height 563
drag, startPoint x: 812, startPoint y: 454, endPoint x: 819, endPoint y: 275, distance: 179.5
click at [819, 321] on div "General Member: $273 per year General membership supports business professional…" at bounding box center [742, 434] width 964 height 227
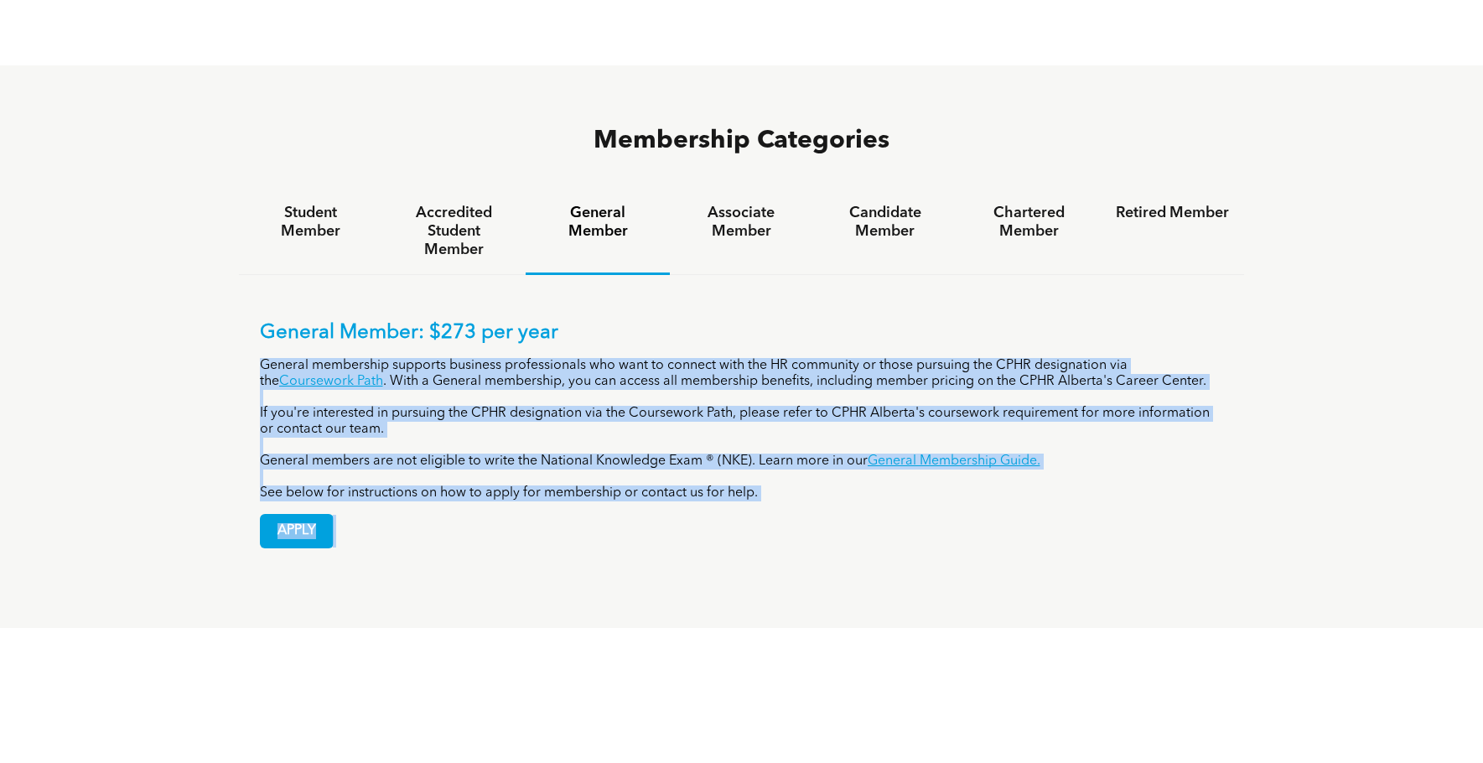
click at [820, 321] on p "General Member: $273 per year" at bounding box center [742, 333] width 964 height 24
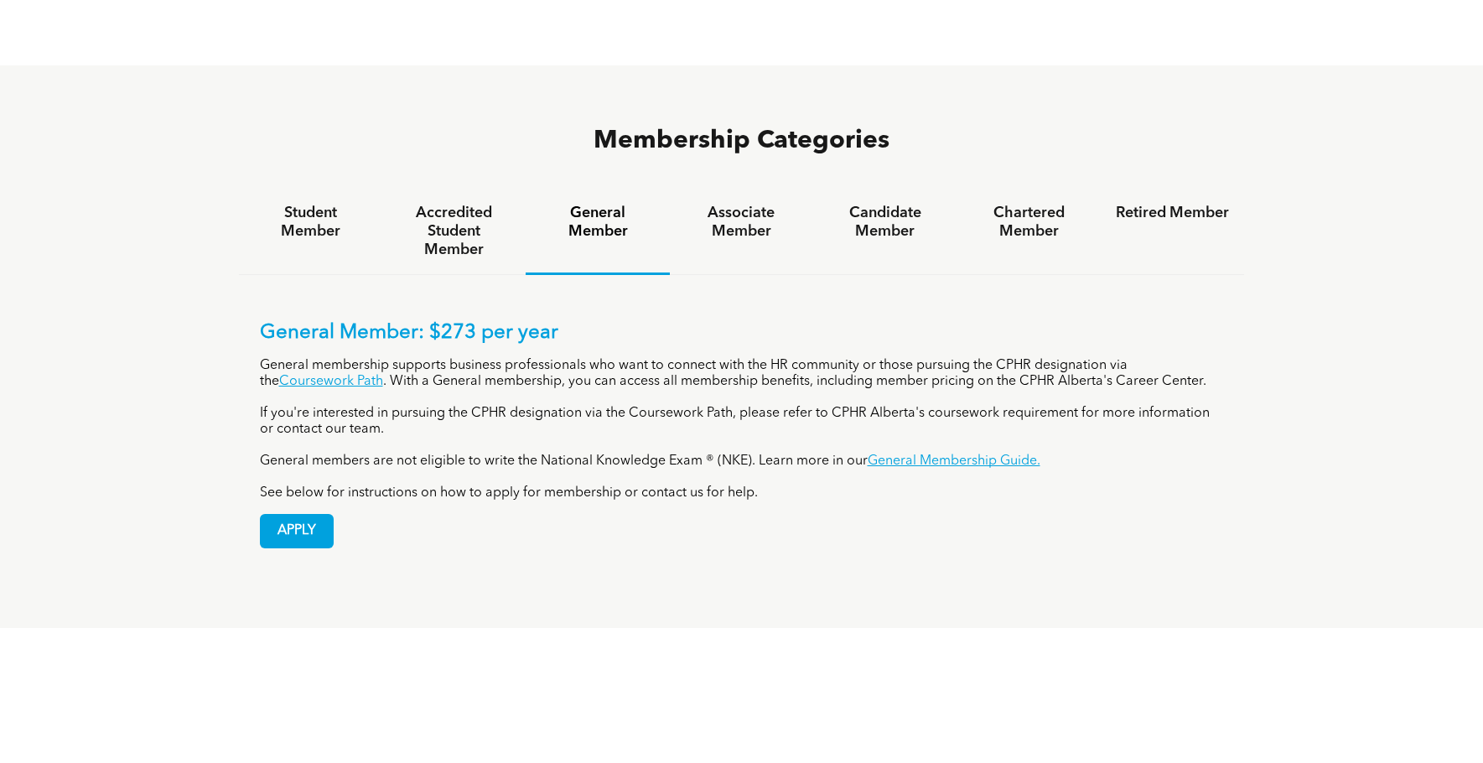
click at [829, 321] on p "General Member: $273 per year" at bounding box center [742, 333] width 964 height 24
click at [877, 501] on div "APPLY" at bounding box center [742, 524] width 964 height 47
click at [791, 501] on div "APPLY" at bounding box center [742, 524] width 964 height 47
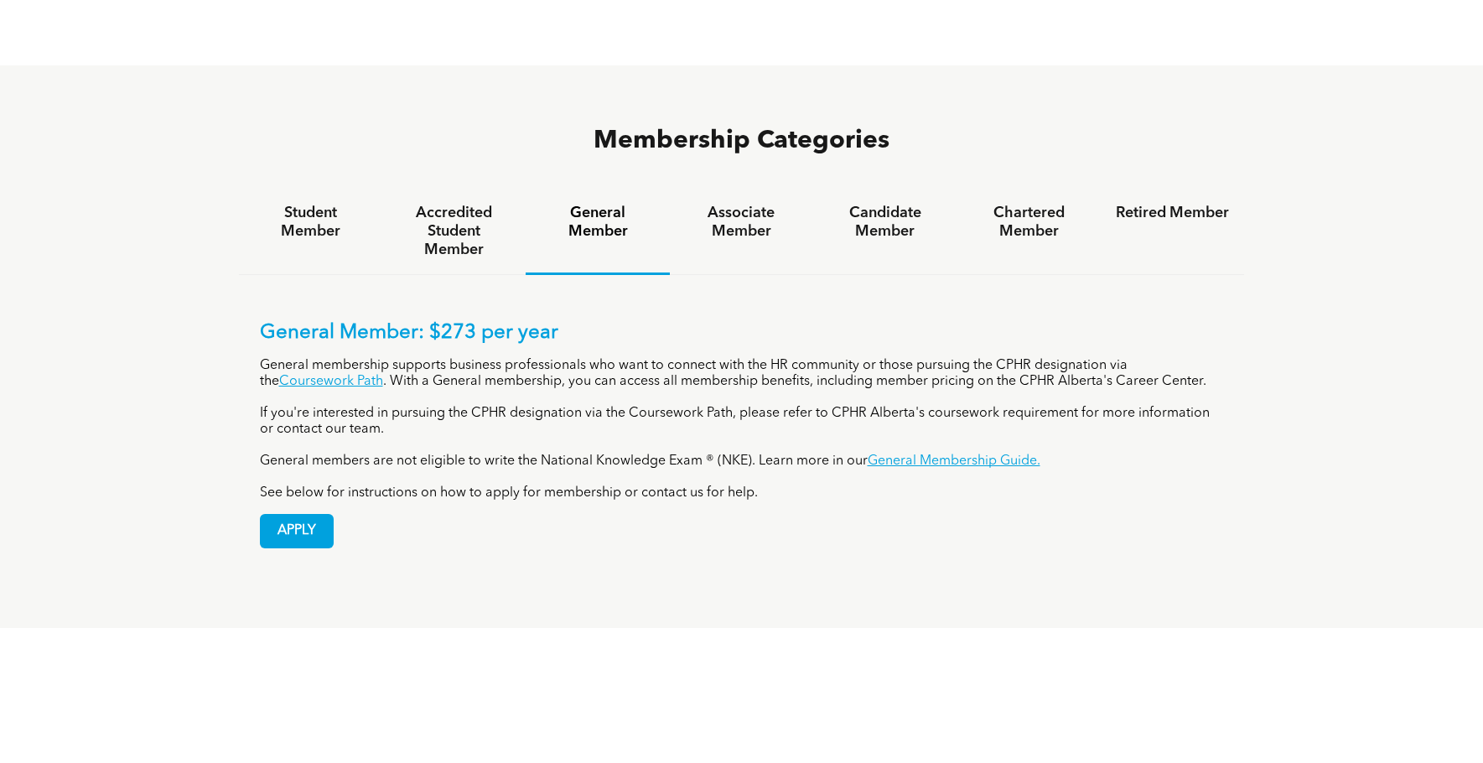
click at [745, 501] on div "APPLY" at bounding box center [742, 524] width 964 height 47
click at [664, 358] on p "General membership supports business professionals who want to connect with the…" at bounding box center [742, 374] width 964 height 32
click at [664, 321] on div "General Member: $273 per year General membership supports business professional…" at bounding box center [742, 411] width 964 height 180
click at [883, 501] on div "APPLY" at bounding box center [742, 524] width 964 height 47
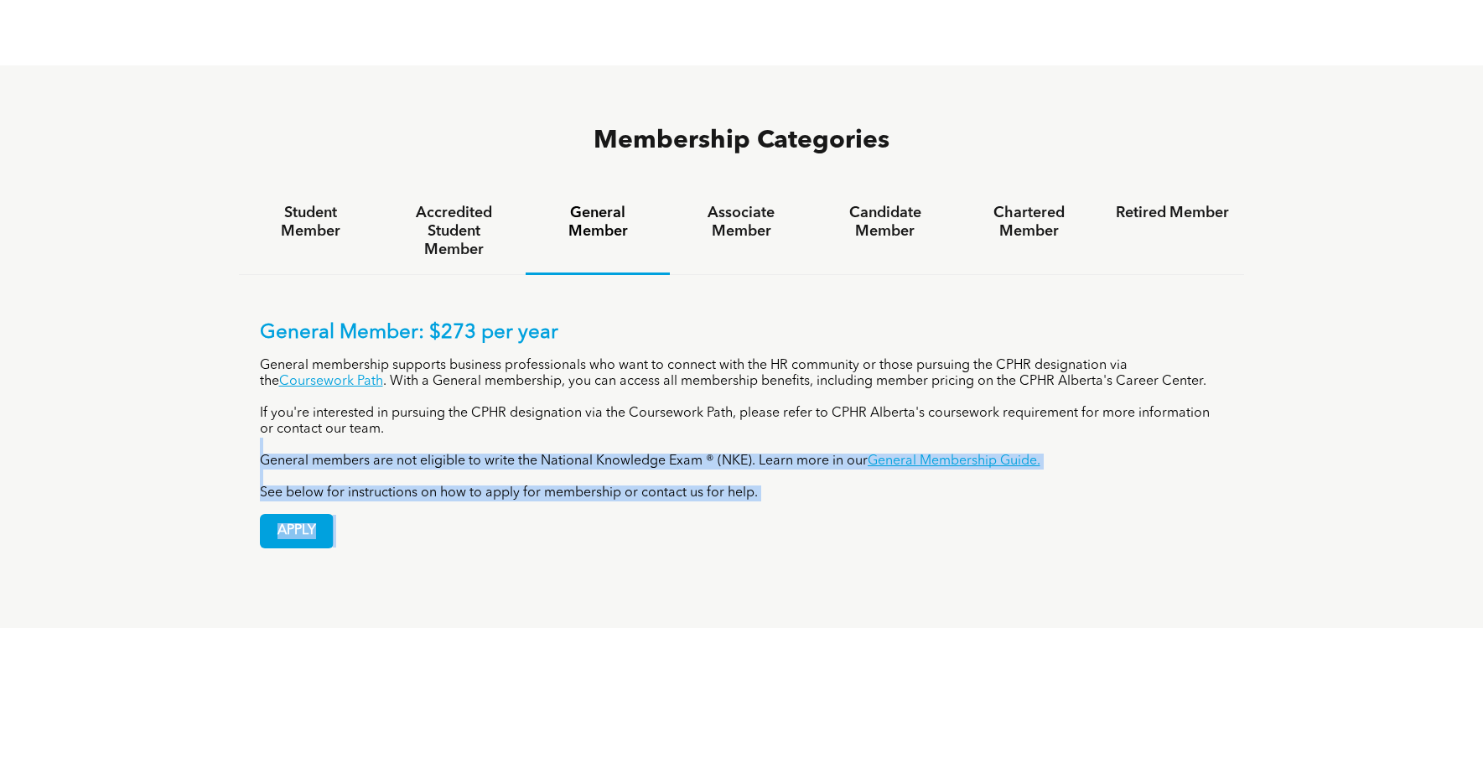
drag, startPoint x: 861, startPoint y: 435, endPoint x: 814, endPoint y: 305, distance: 138.2
click at [829, 356] on div "General Member: $273 per year General membership supports business professional…" at bounding box center [742, 434] width 964 height 227
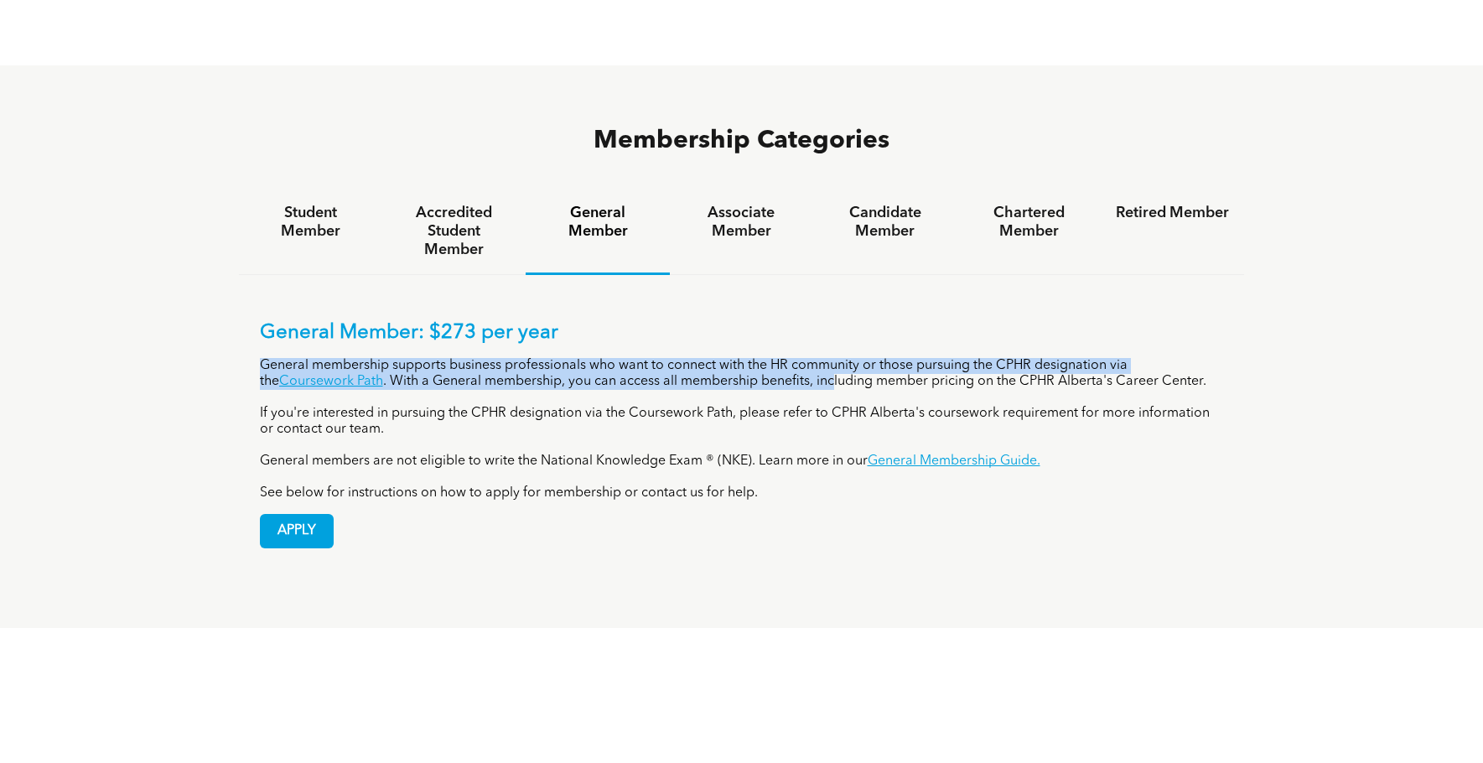
drag, startPoint x: 814, startPoint y: 305, endPoint x: 802, endPoint y: 246, distance: 60.7
click at [802, 275] on div "General Member: $273 per year General membership supports business professional…" at bounding box center [742, 422] width 1006 height 294
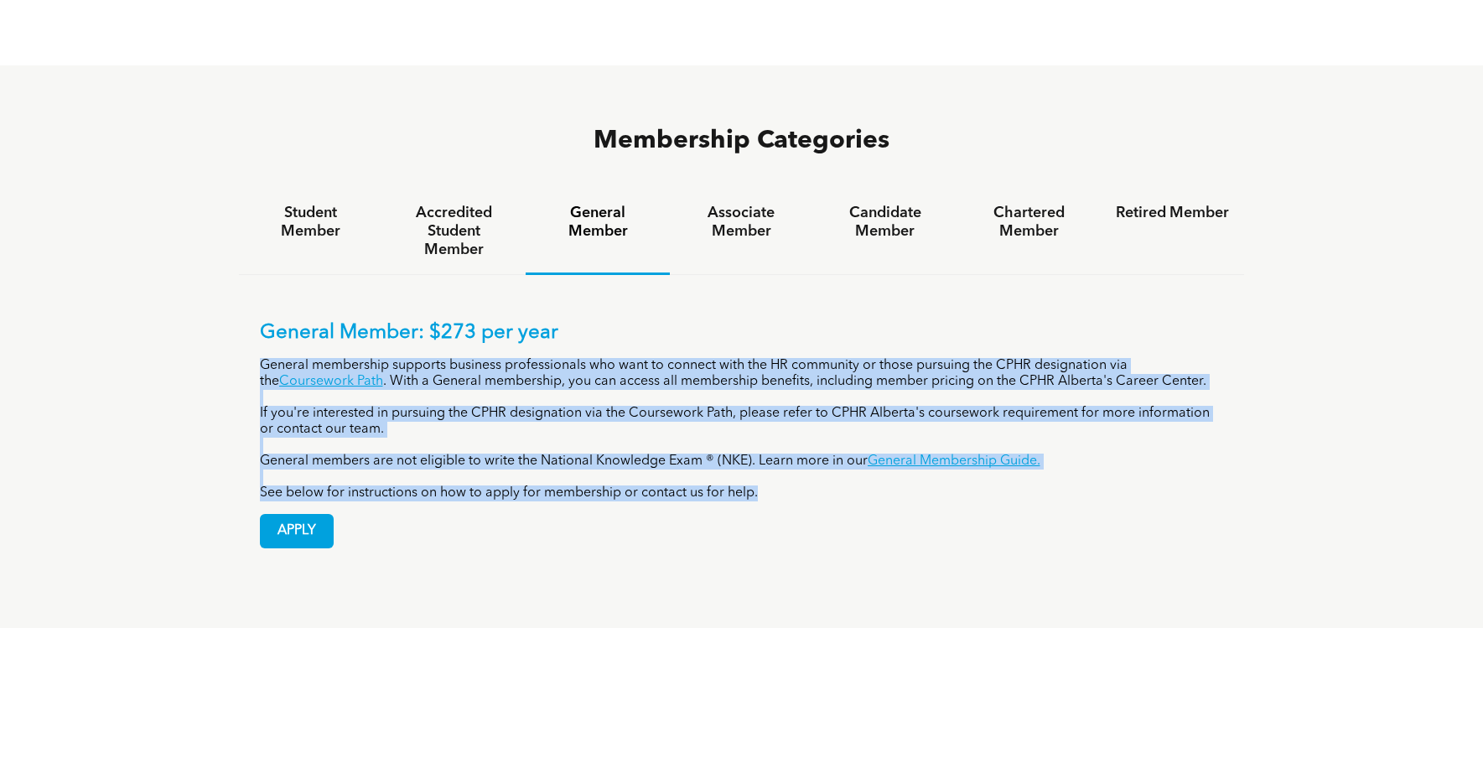
drag, startPoint x: 852, startPoint y: 328, endPoint x: 907, endPoint y: 463, distance: 145.9
click at [907, 463] on div "General Member: $273 per year General membership supports business professional…" at bounding box center [742, 434] width 964 height 227
click at [907, 501] on div "APPLY" at bounding box center [742, 524] width 964 height 47
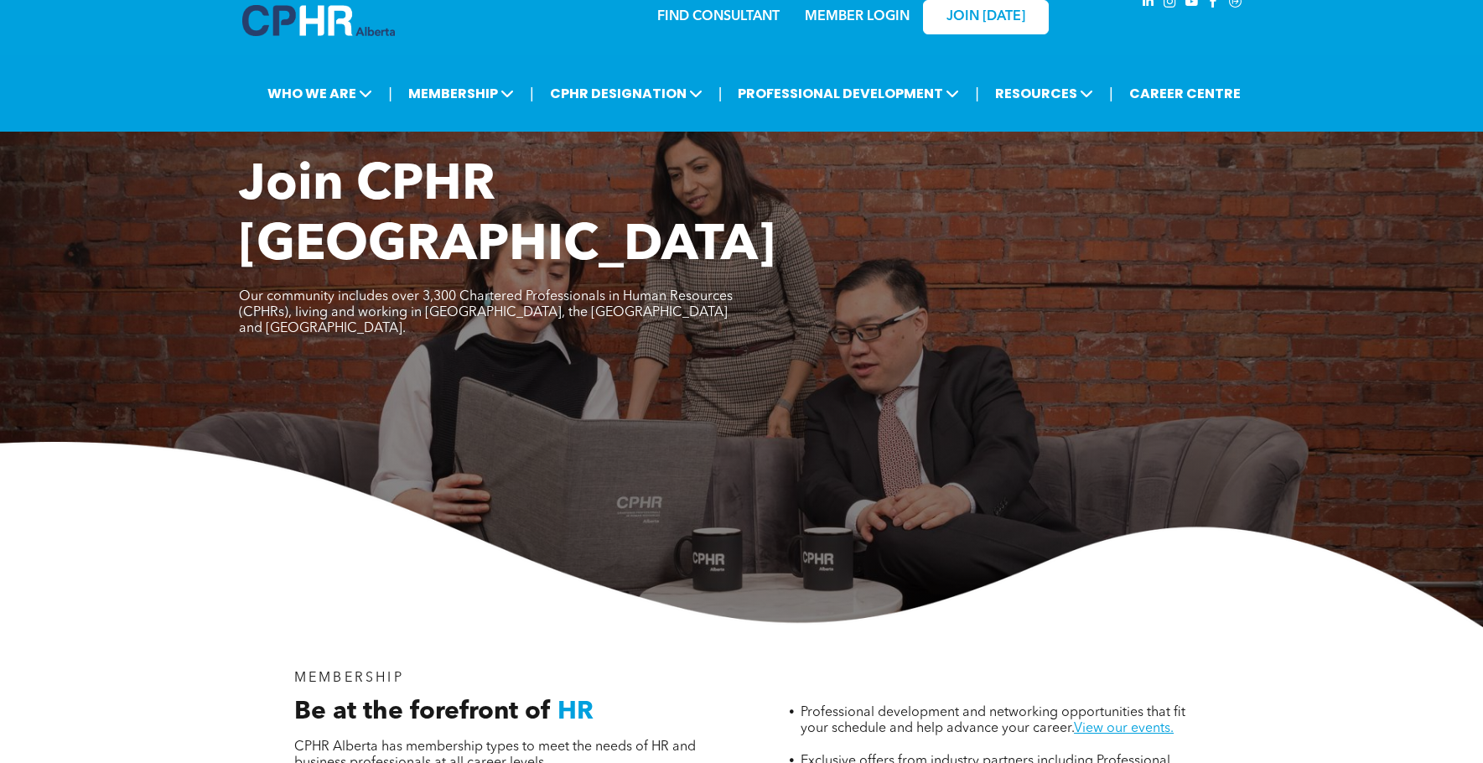
scroll to position [0, 0]
